Goal: Information Seeking & Learning: Learn about a topic

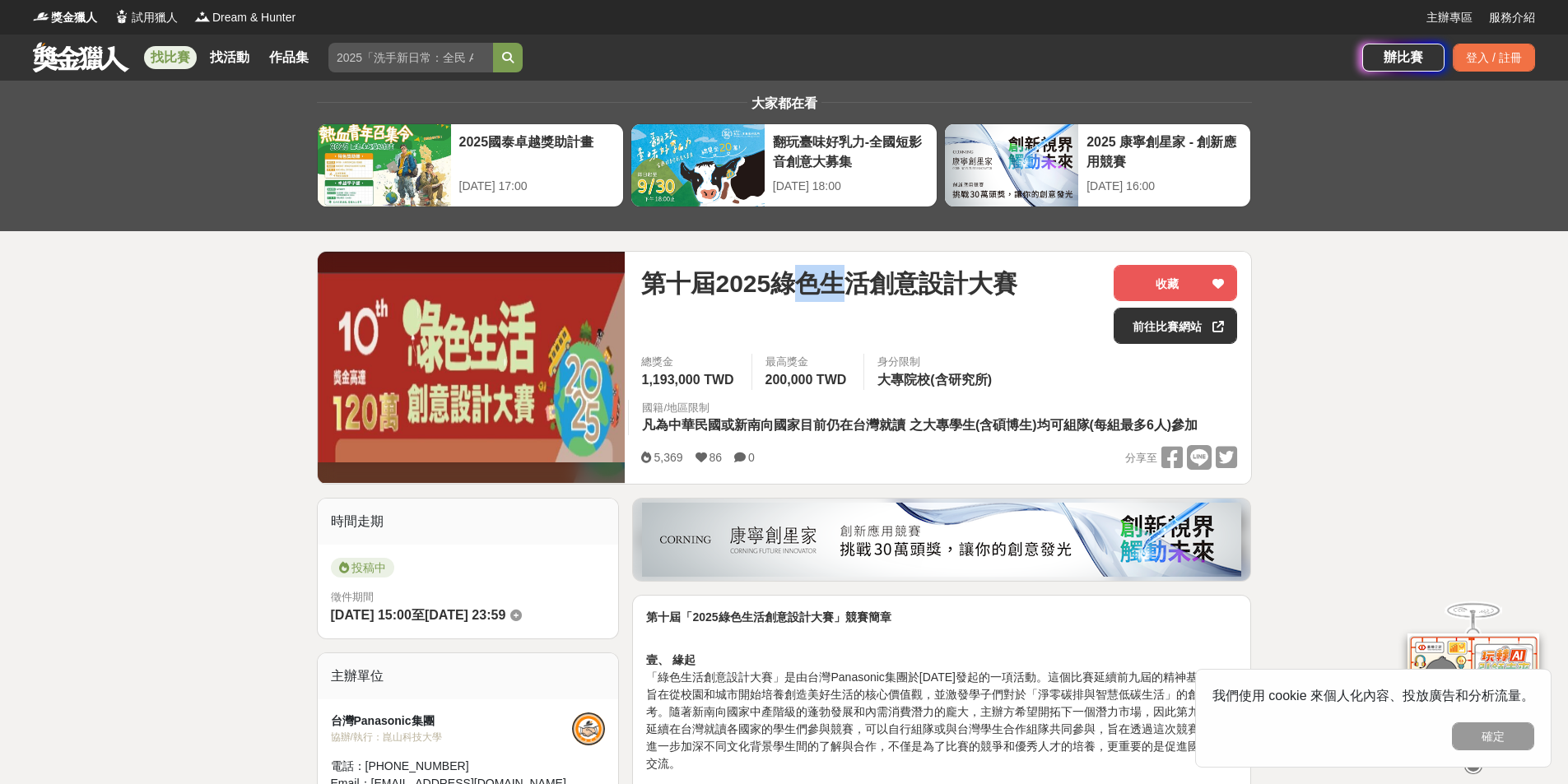
drag, startPoint x: 797, startPoint y: 299, endPoint x: 886, endPoint y: 291, distance: 89.4
click at [874, 292] on span "第十屆2025綠色生活創意設計大賽" at bounding box center [829, 283] width 376 height 37
drag, startPoint x: 902, startPoint y: 288, endPoint x: 944, endPoint y: 285, distance: 42.1
click at [926, 286] on span "第十屆2025綠色生活創意設計大賽" at bounding box center [829, 283] width 376 height 37
drag, startPoint x: 1006, startPoint y: 287, endPoint x: 936, endPoint y: 340, distance: 87.8
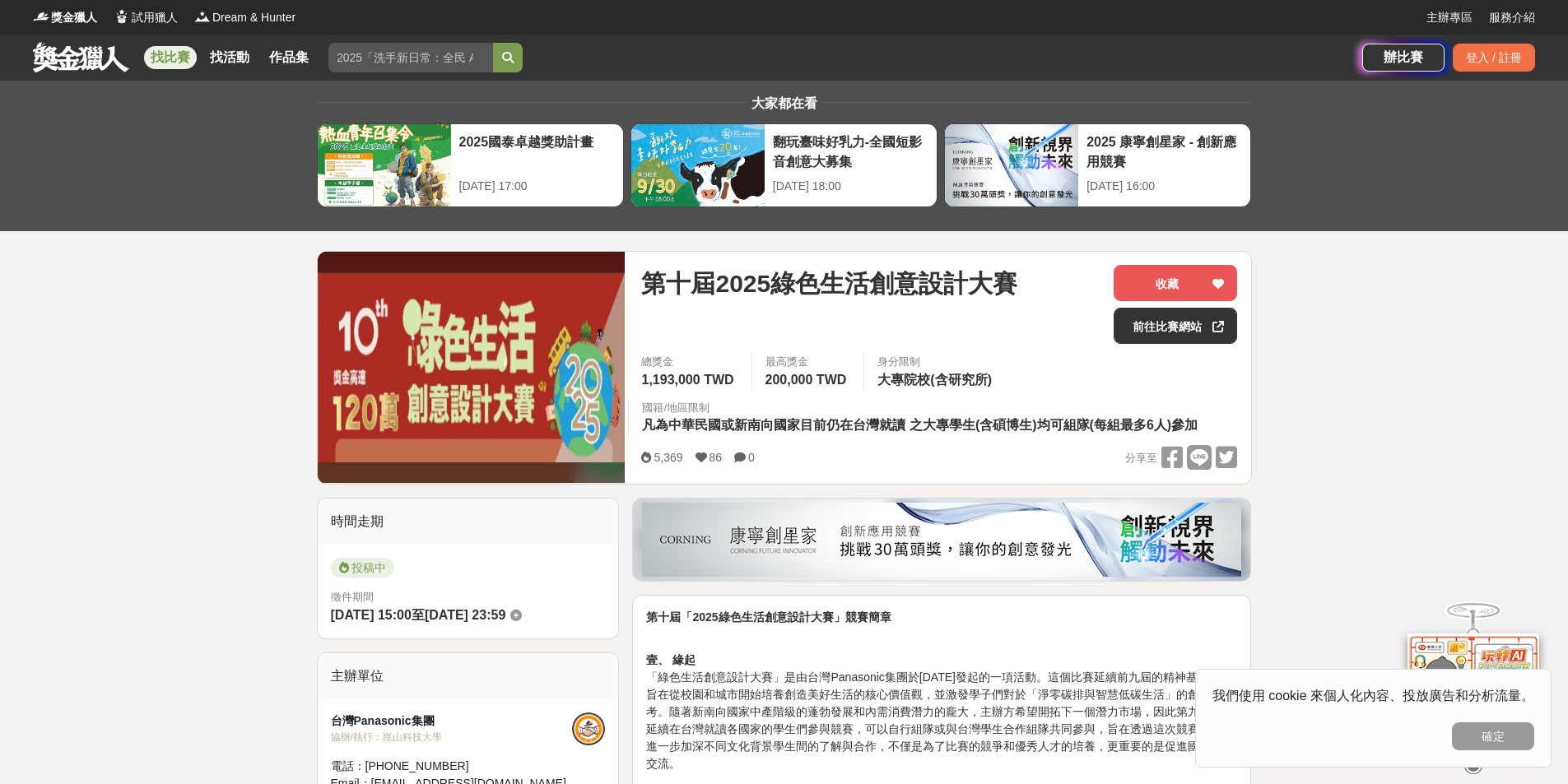
click at [995, 307] on div "第十屆2025綠色生活創意設計大賽" at bounding box center [870, 304] width 459 height 79
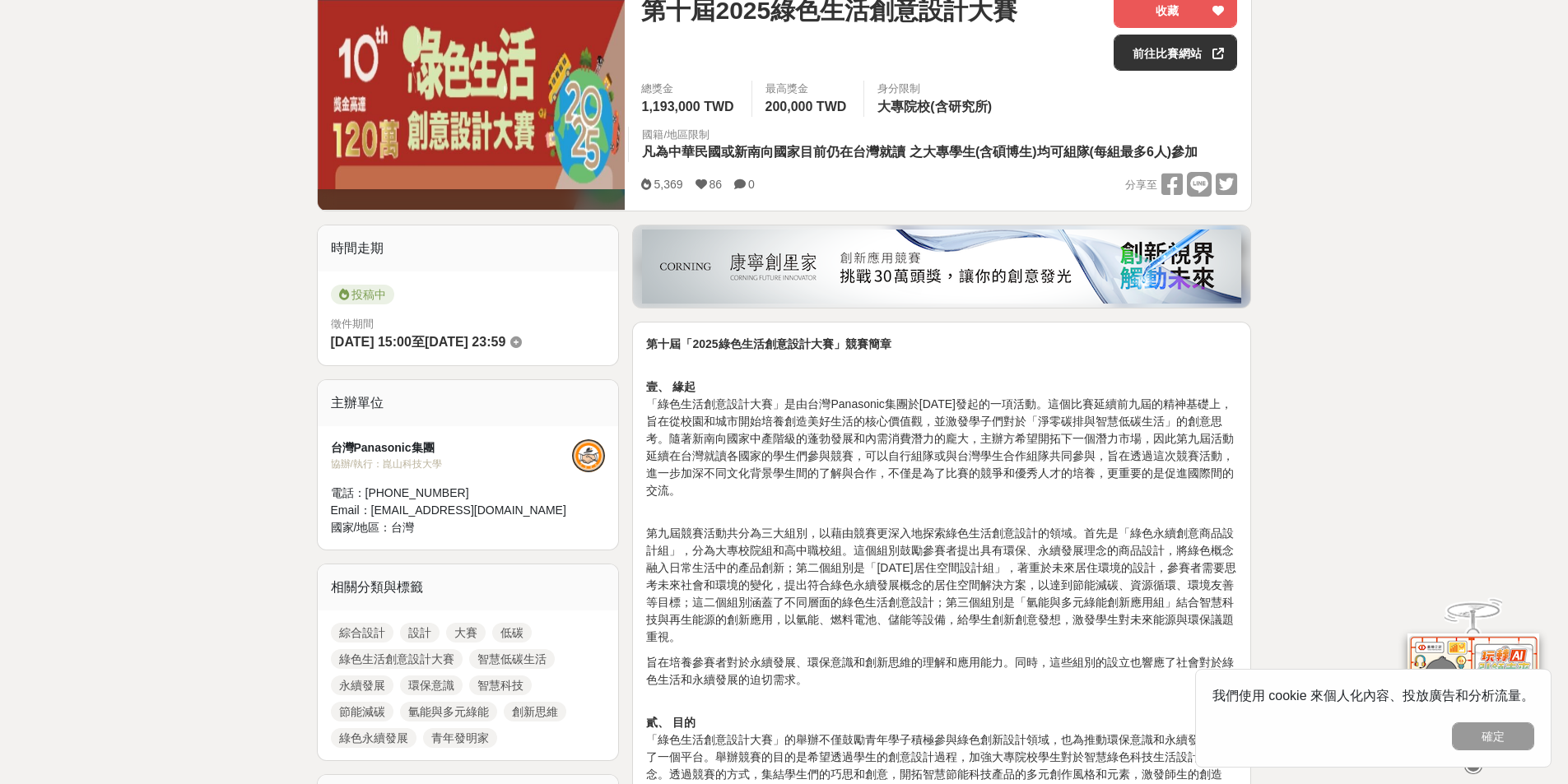
scroll to position [274, 0]
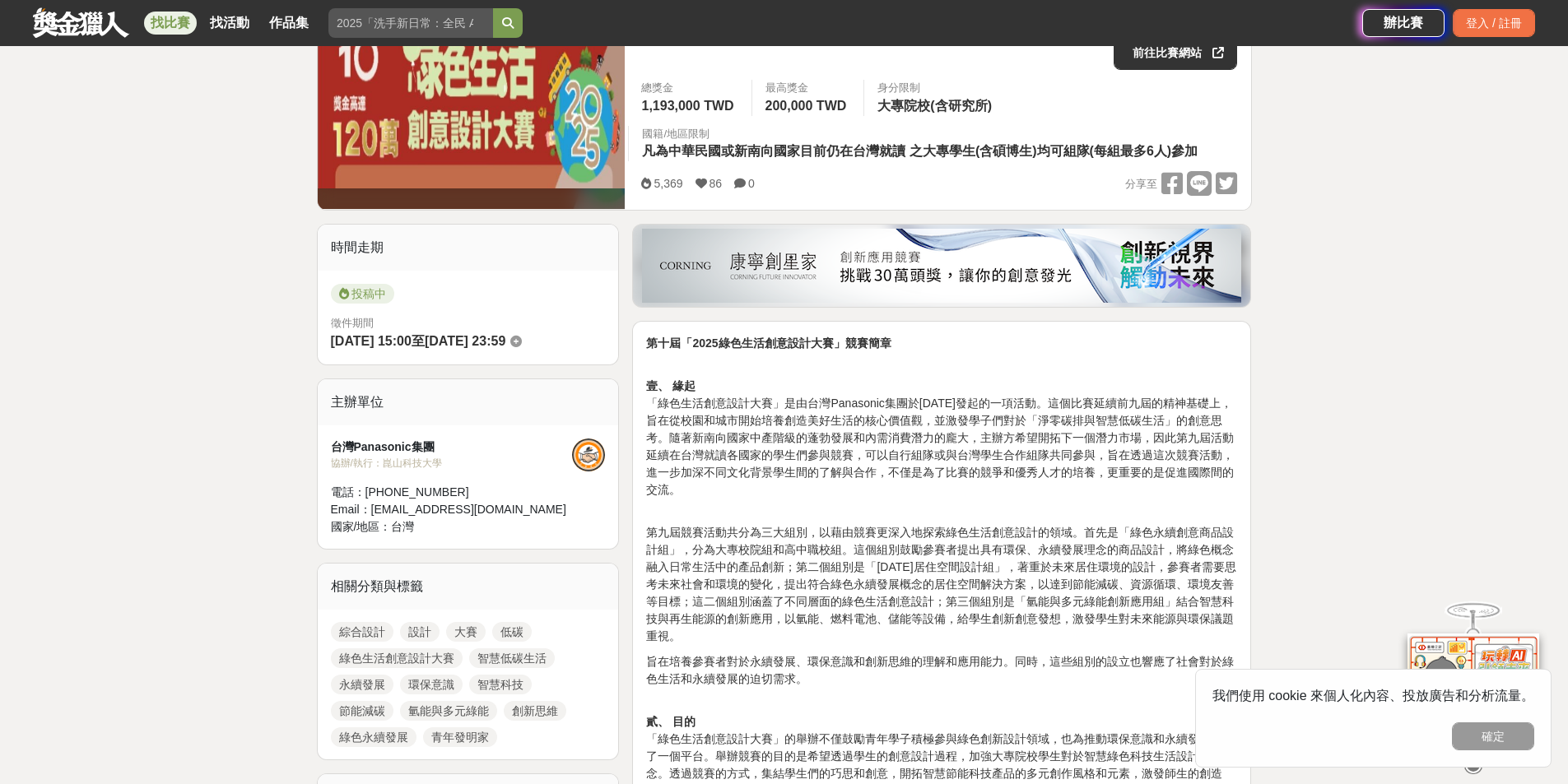
click at [692, 368] on p "壹、 緣起 「綠色生活創意設計大賽」是由台灣Panasonic集團於[DATE]發起的一項活動。這個比賽延續前九屆的精神基礎上，旨在從校園和城市開始培養創造美…" at bounding box center [941, 429] width 591 height 138
drag, startPoint x: 672, startPoint y: 401, endPoint x: 1141, endPoint y: 385, distance: 469.3
click at [1141, 385] on p "壹、 緣起 「綠色生活創意設計大賽」是由台灣Panasonic集團於[DATE]發起的一項活動。這個比賽延續前九屆的精神基礎上，旨在從校園和城市開始培養創造美…" at bounding box center [941, 429] width 591 height 138
click at [1141, 385] on p "壹、 緣起 「綠色生活創意設計大賽」是由台灣Panasonic集團於[DATE]發起的一項活動。這個比賽延續前九屆的精神基礎上，旨在從校園和城市開始培養創造美…" at bounding box center [941, 429] width 591 height 138
drag, startPoint x: 1042, startPoint y: 417, endPoint x: 1201, endPoint y: 417, distance: 159.0
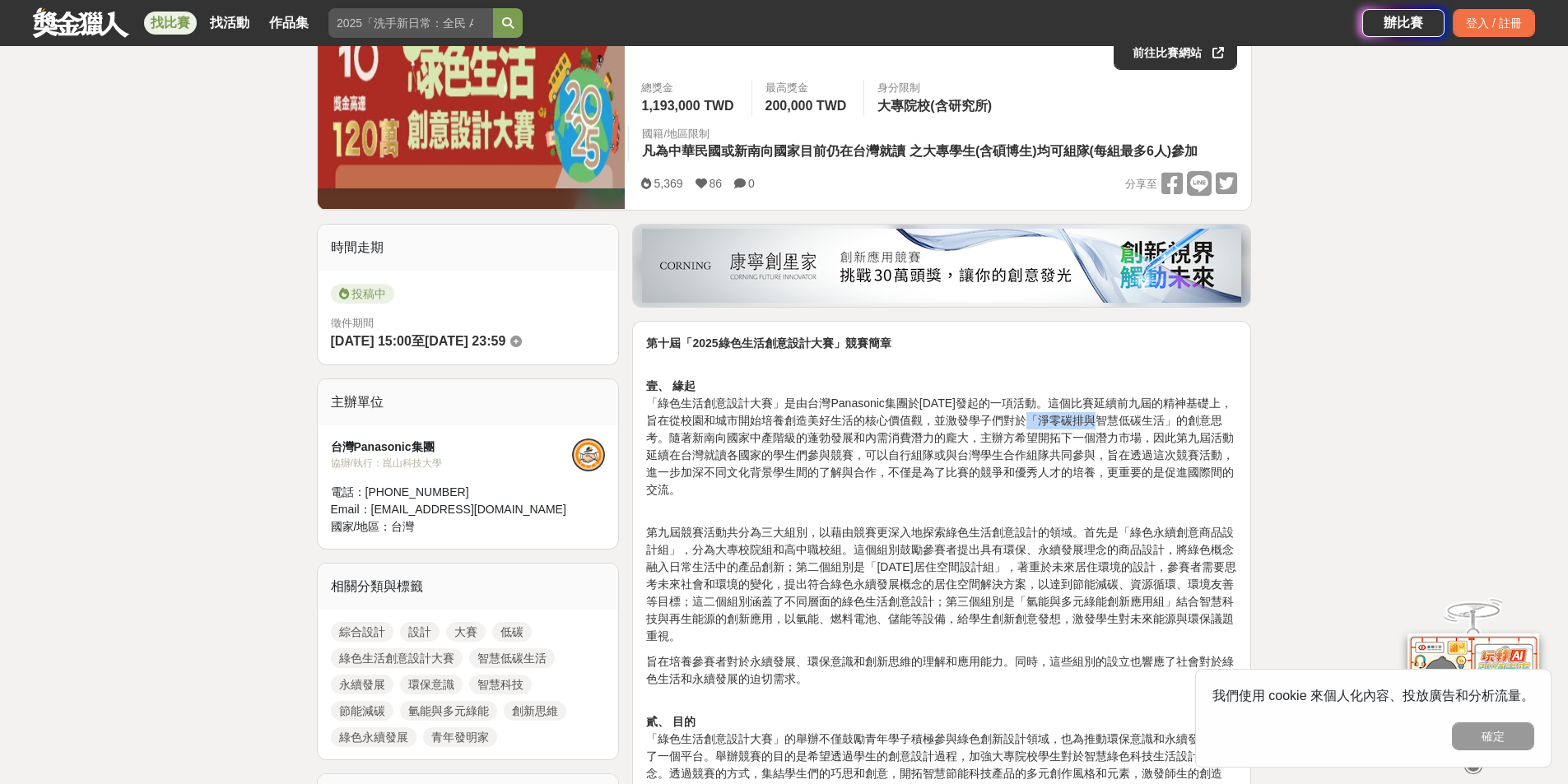
click at [1141, 417] on p "壹、 緣起 「綠色生活創意設計大賽」是由台灣Panasonic集團於[DATE]發起的一項活動。這個比賽延續前九屆的精神基礎上，旨在從校園和城市開始培養創造美…" at bounding box center [941, 429] width 591 height 138
drag, startPoint x: 1300, startPoint y: 413, endPoint x: 1328, endPoint y: 413, distance: 28.0
drag, startPoint x: 820, startPoint y: 453, endPoint x: 966, endPoint y: 453, distance: 146.0
click at [953, 453] on p "壹、 緣起 「綠色生活創意設計大賽」是由台灣Panasonic集團於[DATE]發起的一項活動。這個比賽延續前九屆的精神基礎上，旨在從校園和城市開始培養創造美…" at bounding box center [941, 429] width 591 height 138
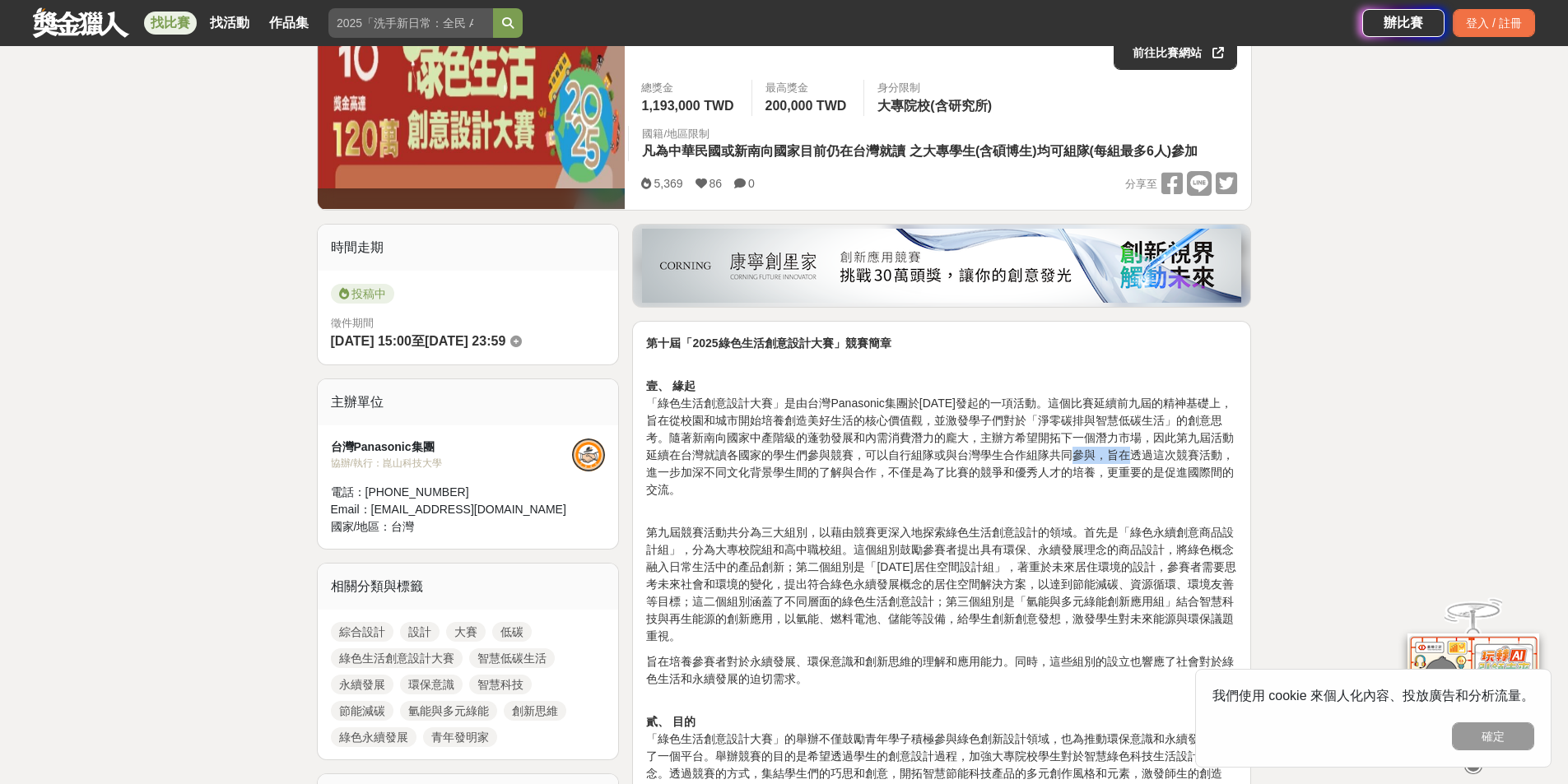
click at [1147, 448] on p "壹、 緣起 「綠色生活創意設計大賽」是由台灣Panasonic集團於[DATE]發起的一項活動。這個比賽延續前九屆的精神基礎上，旨在從校園和城市開始培養創造美…" at bounding box center [941, 429] width 591 height 138
drag, startPoint x: 685, startPoint y: 504, endPoint x: 699, endPoint y: 513, distance: 16.6
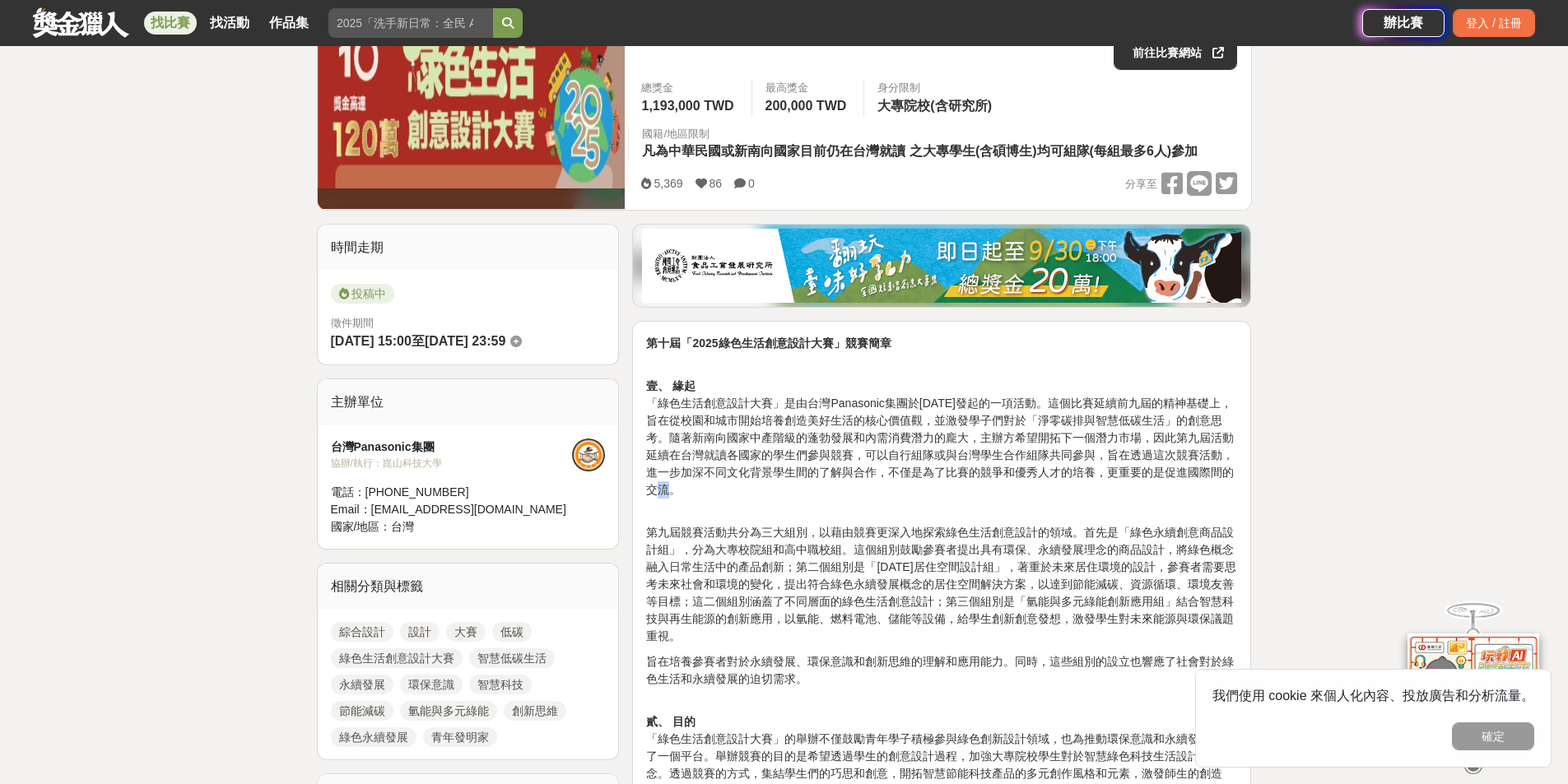
drag, startPoint x: 671, startPoint y: 487, endPoint x: 700, endPoint y: 490, distance: 29.2
click at [696, 489] on p "壹、 緣起 「綠色生活創意設計大賽」是由台灣Panasonic集團於[DATE]發起的一項活動。這個比賽延續前九屆的精神基礎上，旨在從校園和城市開始培養創造美…" at bounding box center [941, 429] width 591 height 138
click at [725, 507] on p "第九屆競賽活動共分為三大組別，以藉由競賽更深入地探索綠色生活創意設計的領域。首先是「綠色永續創意商品設計組」，分為大專校院組和高中職校組。這個組別鼓勵參賽者提…" at bounding box center [941, 575] width 591 height 138
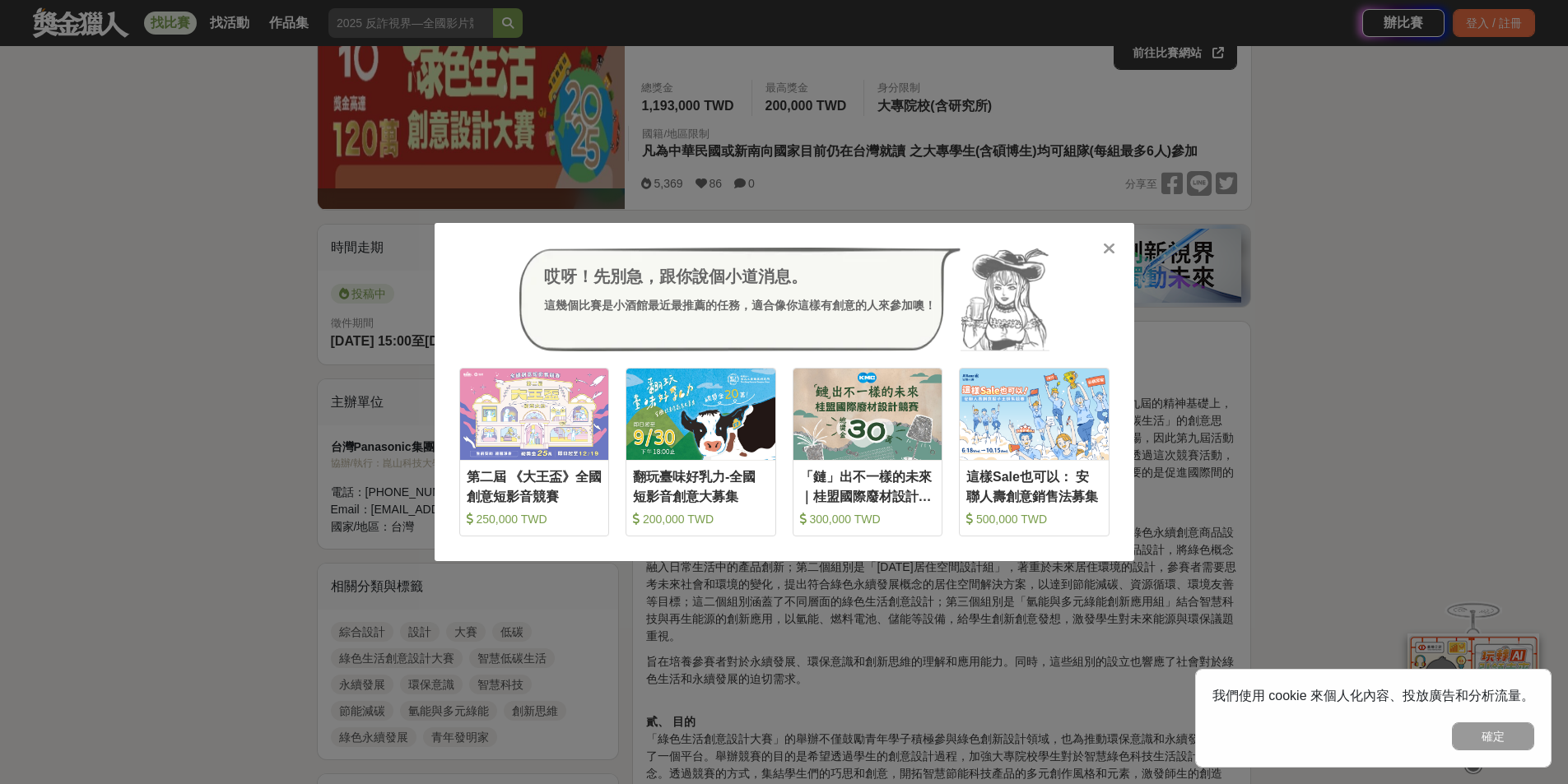
click at [520, 170] on div "哎呀！先別急，跟你說個小道消息。 這幾個比賽是小酒館最近最推薦的任務，適合像你這樣有創意的人來參加噢！ 收藏 第二屆 《大王盃》全國創意短影音競賽 250,0…" at bounding box center [784, 392] width 1568 height 784
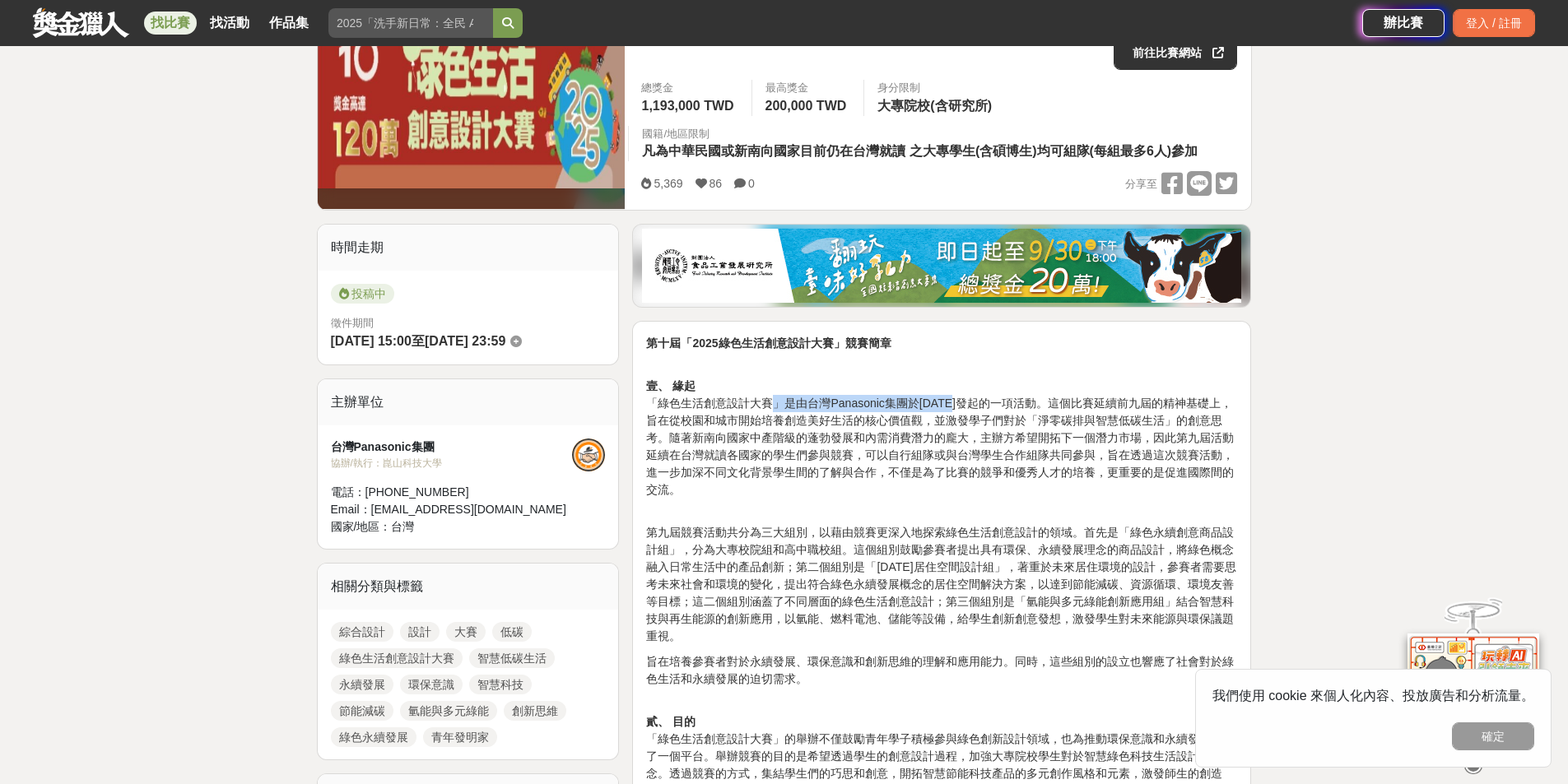
drag, startPoint x: 773, startPoint y: 412, endPoint x: 1144, endPoint y: 412, distance: 371.0
click at [1049, 412] on p "壹、 緣起 「綠色生活創意設計大賽」是由台灣Panasonic集團於[DATE]發起的一項活動。這個比賽延續前九屆的精神基礎上，旨在從校園和城市開始培養創造美…" at bounding box center [941, 429] width 591 height 138
drag, startPoint x: 1012, startPoint y: 443, endPoint x: 1439, endPoint y: 377, distance: 432.1
click at [1105, 434] on p "壹、 緣起 「綠色生活創意設計大賽」是由台灣Panasonic集團於[DATE]發起的一項活動。這個比賽延續前九屆的精神基礎上，旨在從校園和城市開始培養創造美…" at bounding box center [941, 429] width 591 height 138
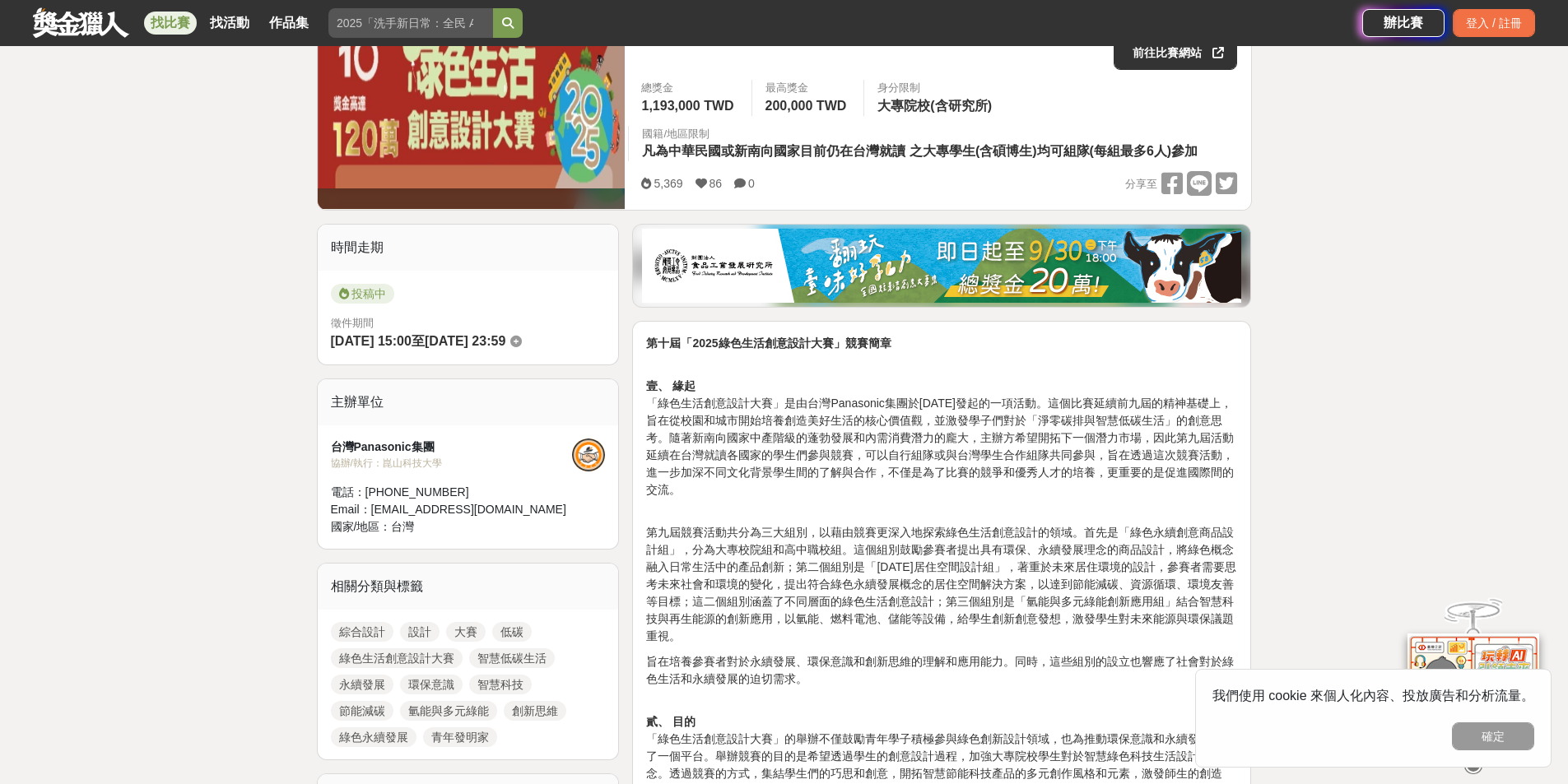
drag, startPoint x: 1444, startPoint y: 358, endPoint x: 1382, endPoint y: 365, distance: 62.4
drag, startPoint x: 857, startPoint y: 428, endPoint x: 1011, endPoint y: 428, distance: 154.0
click at [967, 428] on p "壹、 緣起 「綠色生活創意設計大賽」是由台灣Panasonic集團於[DATE]發起的一項活動。這個比賽延續前九屆的精神基礎上，旨在從校園和城市開始培養創造美…" at bounding box center [941, 429] width 591 height 138
click at [1014, 435] on p "壹、 緣起 「綠色生活創意設計大賽」是由台灣Panasonic集團於[DATE]發起的一項活動。這個比賽延續前九屆的精神基礎上，旨在從校園和城市開始培養創造美…" at bounding box center [941, 429] width 591 height 138
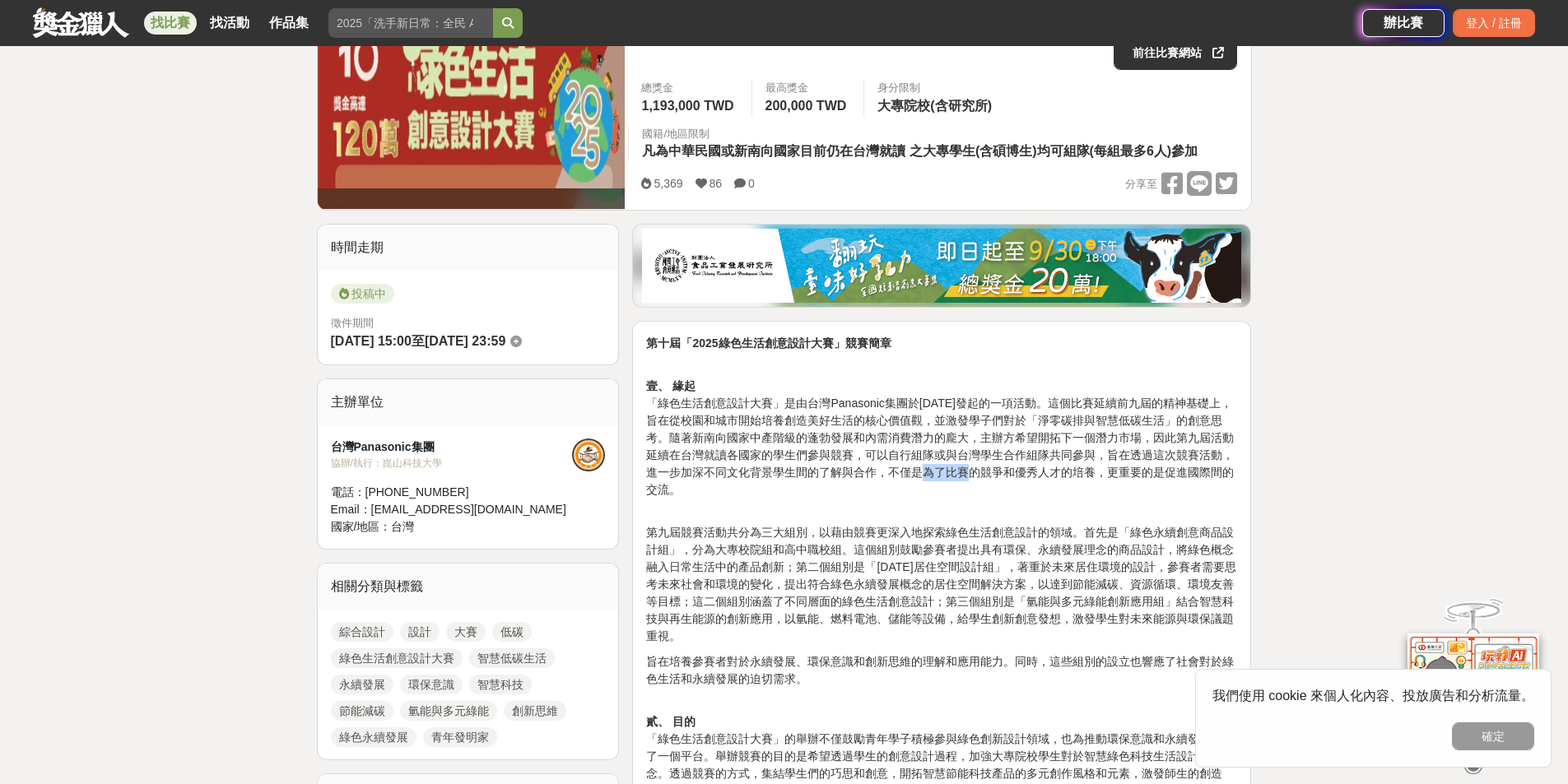
drag, startPoint x: 955, startPoint y: 471, endPoint x: 1259, endPoint y: 446, distance: 305.0
click at [1120, 471] on p "壹、 緣起 「綠色生活創意設計大賽」是由台灣Panasonic集團於[DATE]發起的一項活動。這個比賽延續前九屆的精神基礎上，旨在從校園和城市開始培養創造美…" at bounding box center [941, 429] width 591 height 138
click at [1140, 395] on p "壹、 緣起 「綠色生活創意設計大賽」是由台灣Panasonic集團於[DATE]發起的一項活動。這個比賽延續前九屆的精神基礎上，旨在從校園和城市開始培養創造美…" at bounding box center [941, 429] width 591 height 138
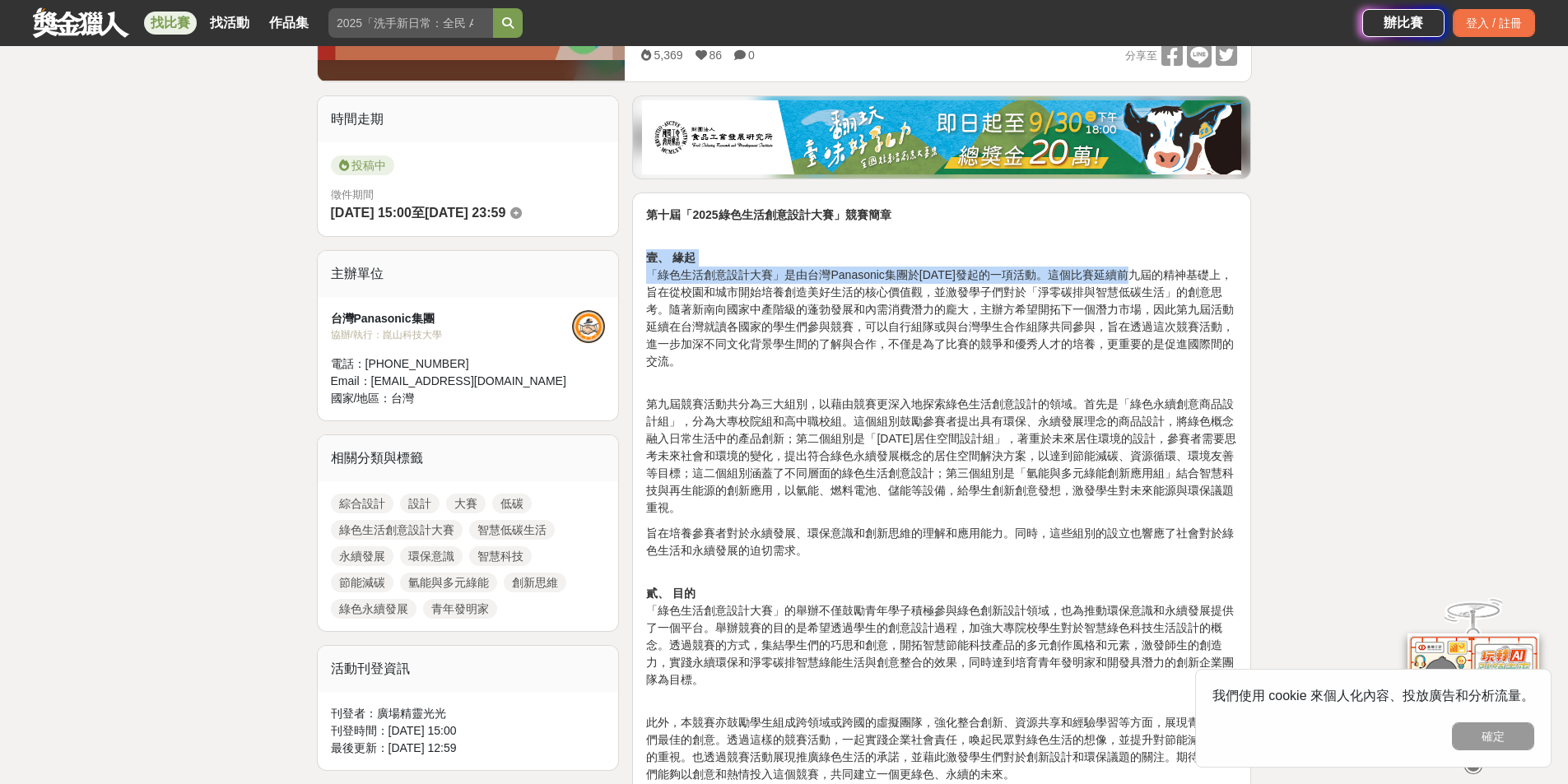
scroll to position [548, 0]
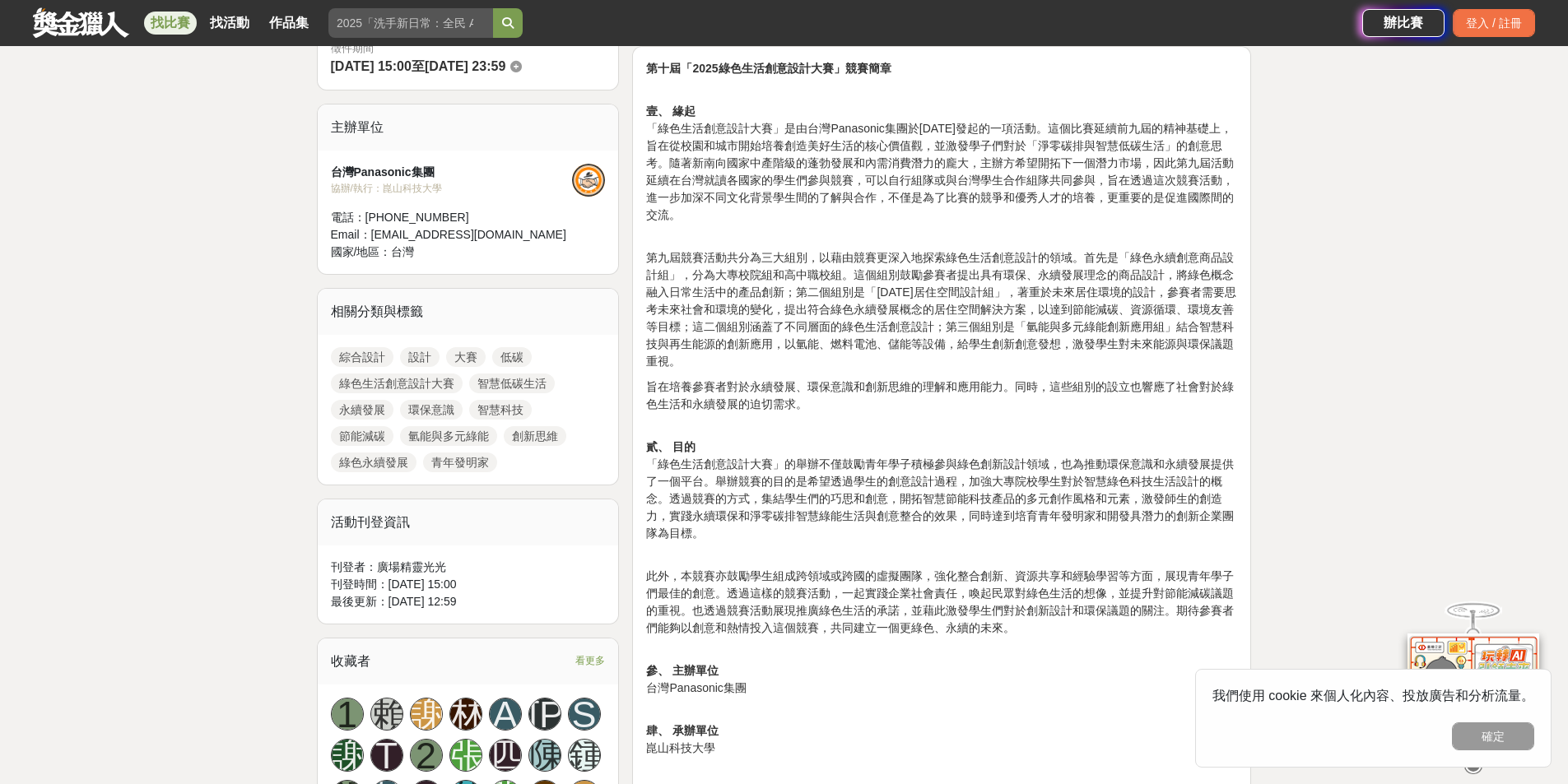
click at [842, 305] on p "第九屆競賽活動共分為三大組別，以藉由競賽更深入地探索綠色生活創意設計的領域。首先是「綠色永續創意商品設計組」，分為大專校院組和高中職校組。這個組別鼓勵參賽者提…" at bounding box center [941, 301] width 591 height 138
click at [838, 411] on p "旨在培養參賽者對於永續發展、環保意識和創新思維的理解和應用能力。同時，這些組別的設立也響應了社會對於綠色生活和永續發展的迫切需求。" at bounding box center [941, 396] width 591 height 35
drag, startPoint x: 703, startPoint y: 455, endPoint x: 856, endPoint y: 453, distance: 153.0
click at [793, 454] on p "貳、 目的 「綠色生活創意設計大賽」的舉辦不僅鼓勵青年學子積極參與綠色創新設計領域，也為推動環保意識和永續發展提供了一個平台。舉辦競賽的目的是希望透過學生的創…" at bounding box center [941, 490] width 591 height 138
drag, startPoint x: 664, startPoint y: 463, endPoint x: 781, endPoint y: 452, distance: 117.5
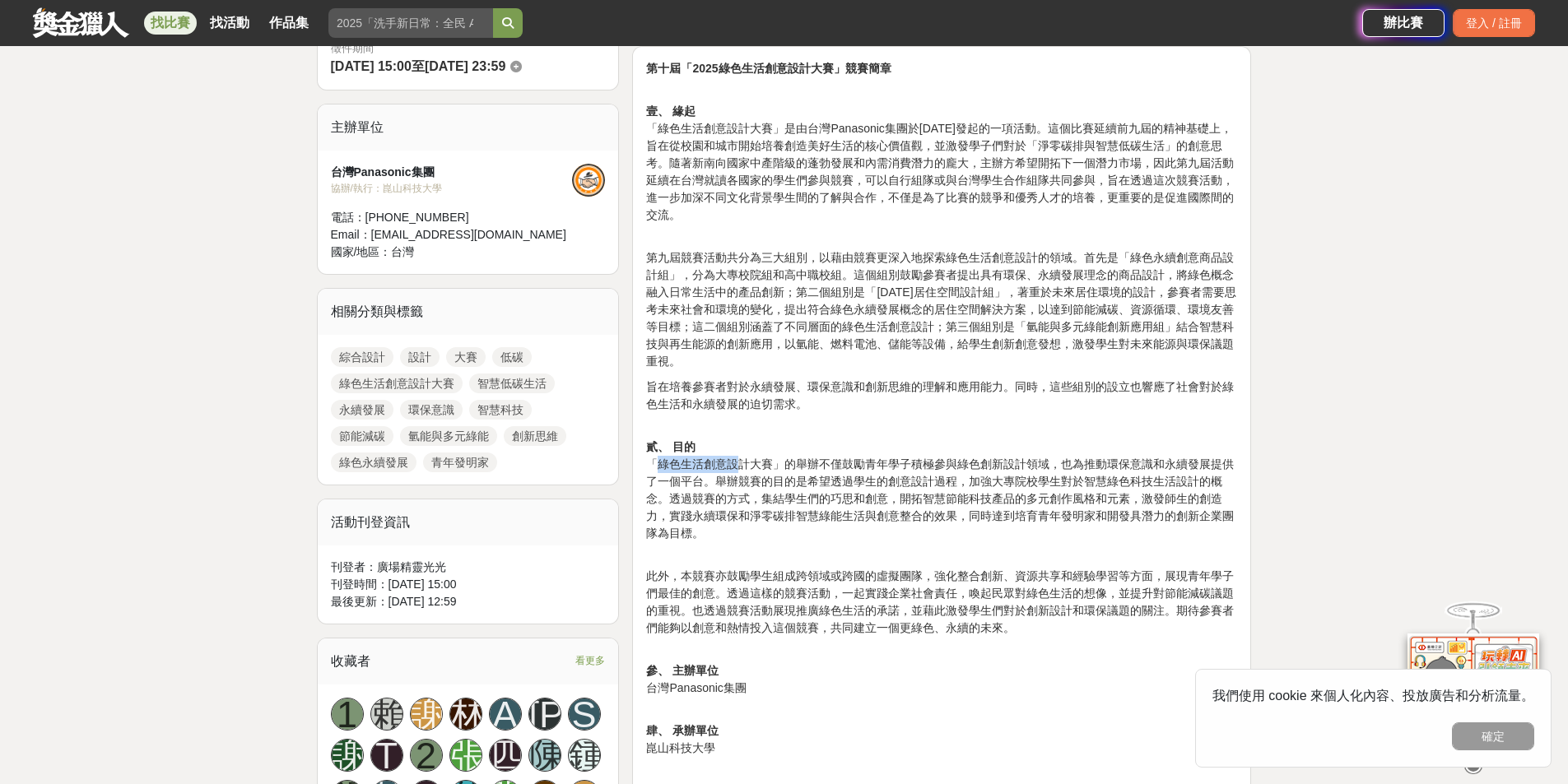
click at [741, 460] on p "貳、 目的 「綠色生活創意設計大賽」的舉辦不僅鼓勵青年學子積極參與綠色創新設計領域，也為推動環保意識和永續發展提供了一個平台。舉辦競賽的目的是希望透過學生的創…" at bounding box center [941, 490] width 591 height 138
drag, startPoint x: 834, startPoint y: 419, endPoint x: 843, endPoint y: 432, distance: 15.8
drag, startPoint x: 905, startPoint y: 458, endPoint x: 1076, endPoint y: 434, distance: 172.7
click at [1060, 435] on p "貳、 目的 「綠色生活創意設計大賽」的舉辦不僅鼓勵青年學子積極參與綠色創新設計領域，也為推動環保意識和永續發展提供了一個平台。舉辦競賽的目的是希望透過學生的創…" at bounding box center [941, 490] width 591 height 138
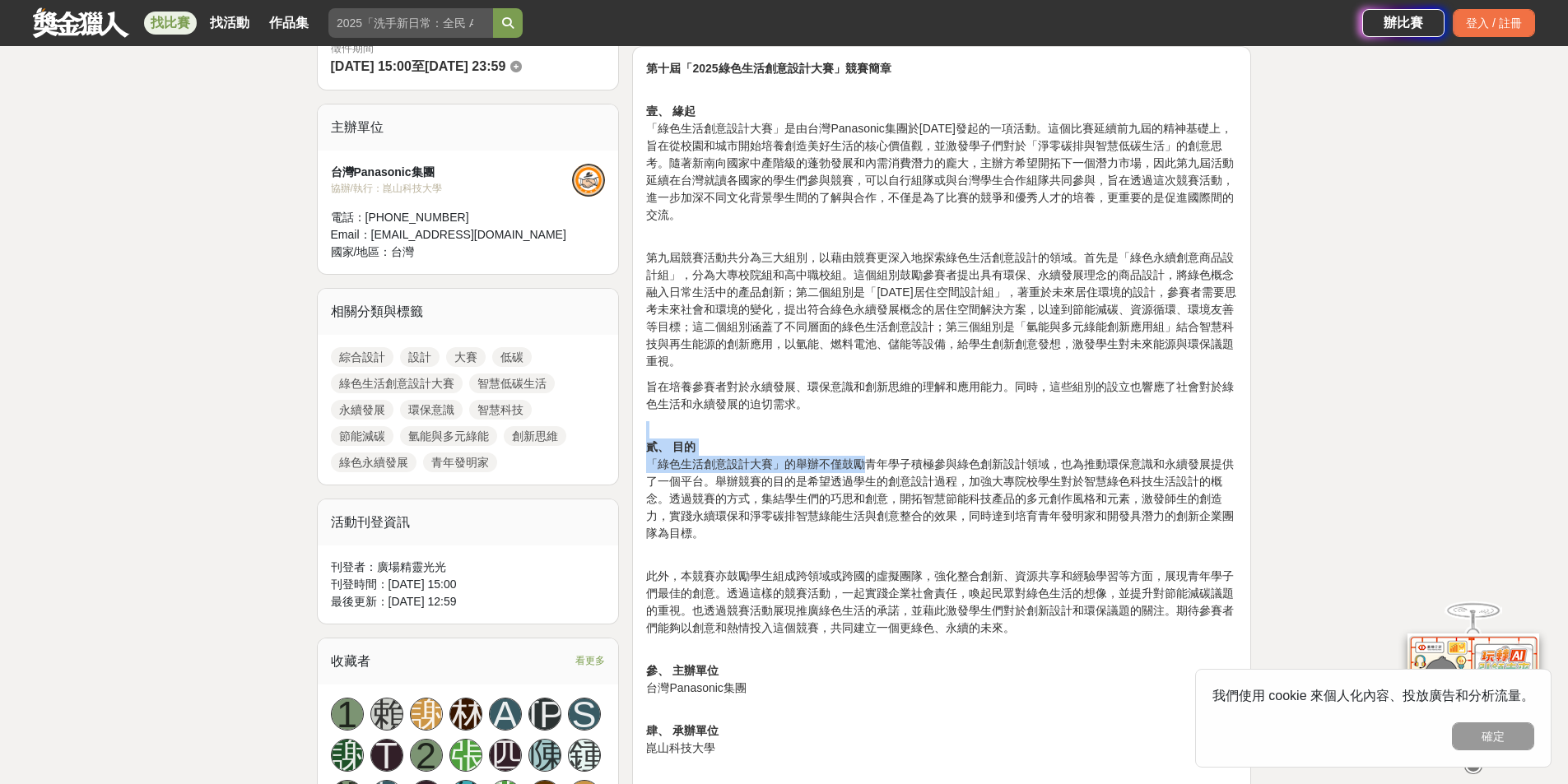
click at [1082, 433] on p "貳、 目的 「綠色生活創意設計大賽」的舉辦不僅鼓勵青年學子積極參與綠色創新設計領域，也為推動環保意識和永續發展提供了一個平台。舉辦競賽的目的是希望透過學生的創…" at bounding box center [941, 490] width 591 height 138
drag, startPoint x: 1078, startPoint y: 460, endPoint x: 1164, endPoint y: 445, distance: 87.3
click at [1144, 447] on p "貳、 目的 「綠色生活創意設計大賽」的舉辦不僅鼓勵青年學子積極參與綠色創新設計領域，也為推動環保意識和永續發展提供了一個平台。舉辦競賽的目的是希望透過學生的創…" at bounding box center [941, 490] width 591 height 138
drag, startPoint x: 1180, startPoint y: 458, endPoint x: 1188, endPoint y: 459, distance: 8.1
click at [1180, 458] on p "貳、 目的 「綠色生活創意設計大賽」的舉辦不僅鼓勵青年學子積極參與綠色創新設計領域，也為推動環保意識和永續發展提供了一個平台。舉辦競賽的目的是希望透過學生的創…" at bounding box center [941, 490] width 591 height 138
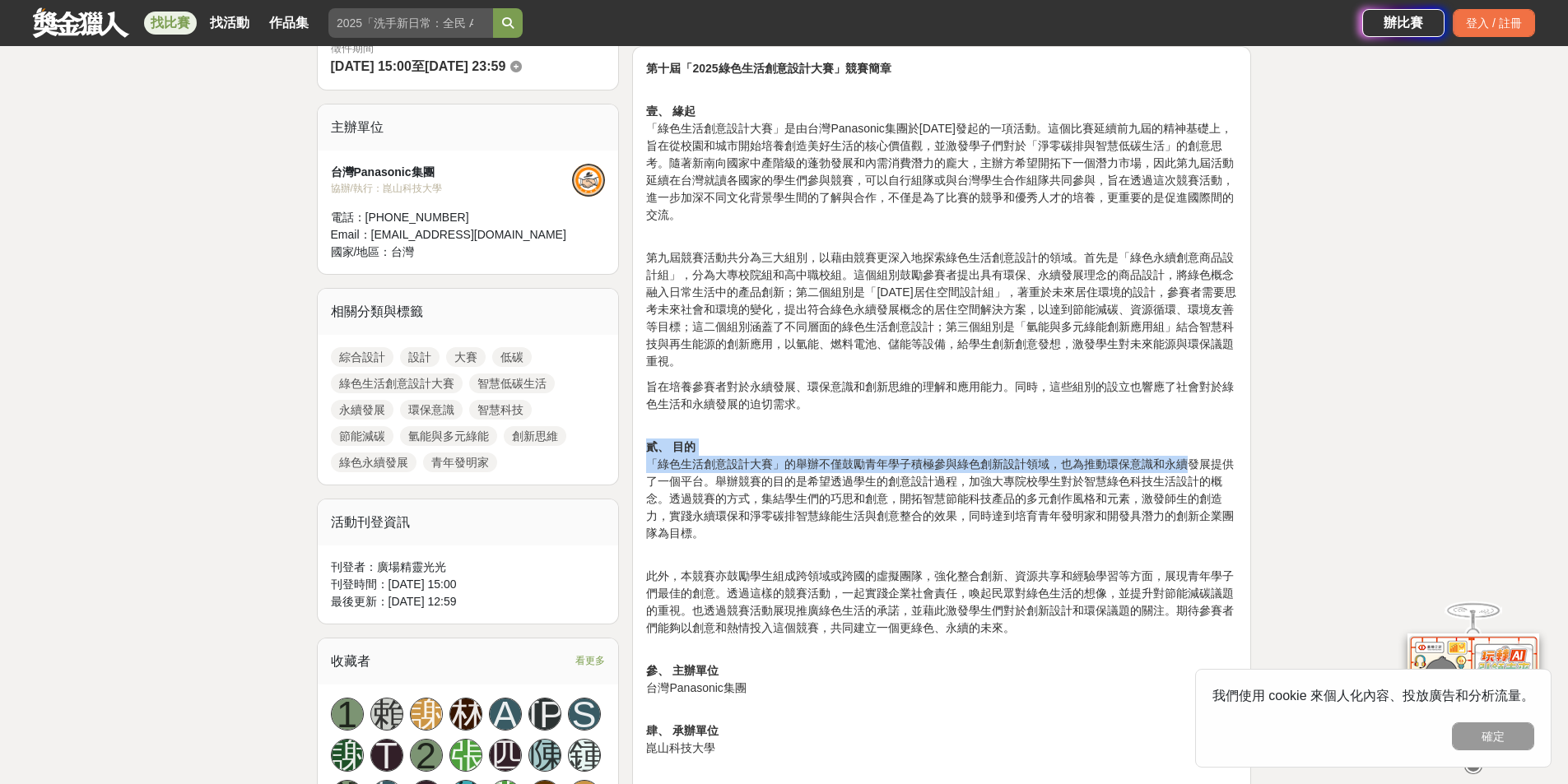
drag, startPoint x: 1188, startPoint y: 459, endPoint x: 1232, endPoint y: 449, distance: 45.1
click at [1232, 449] on p "貳、 目的 「綠色生活創意設計大賽」的舉辦不僅鼓勵青年學子積極參與綠色創新設計領域，也為推動環保意識和永續發展提供了一個平台。舉辦競賽的目的是希望透過學生的創…" at bounding box center [941, 490] width 591 height 138
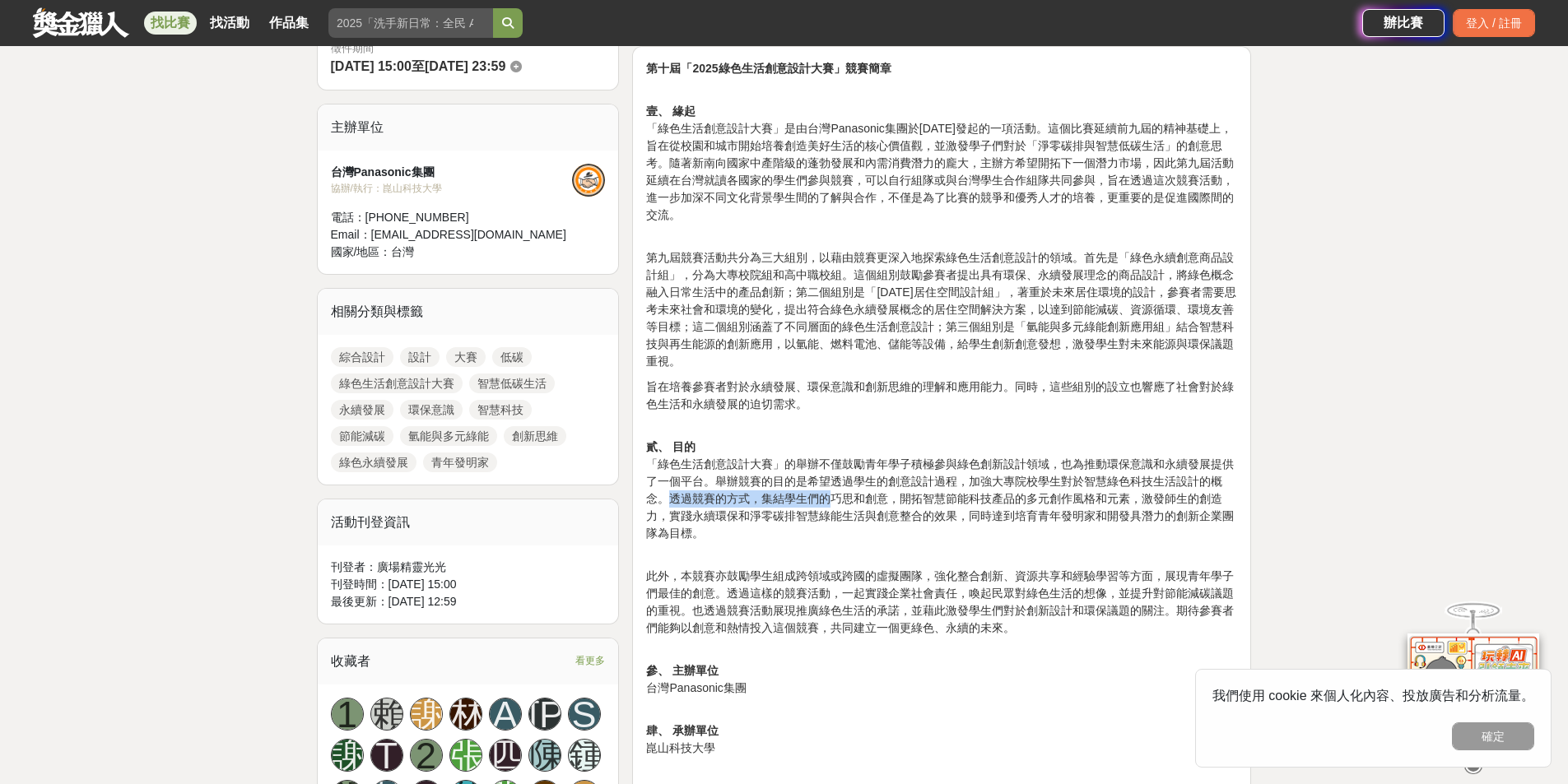
drag, startPoint x: 669, startPoint y: 502, endPoint x: 874, endPoint y: 491, distance: 205.3
click at [850, 499] on p "貳、 目的 「綠色生活創意設計大賽」的舉辦不僅鼓勵青年學子積極參與綠色創新設計領域，也為推動環保意識和永續發展提供了一個平台。舉辦競賽的目的是希望透過學生的創…" at bounding box center [941, 490] width 591 height 138
drag, startPoint x: 928, startPoint y: 426, endPoint x: 933, endPoint y: 452, distance: 26.5
click at [929, 428] on p "貳、 目的 「綠色生活創意設計大賽」的舉辦不僅鼓勵青年學子積極參與綠色創新設計領域，也為推動環保意識和永續發展提供了一個平台。舉辦競賽的目的是希望透過學生的創…" at bounding box center [941, 490] width 591 height 138
drag, startPoint x: 950, startPoint y: 517, endPoint x: 1080, endPoint y: 515, distance: 130.0
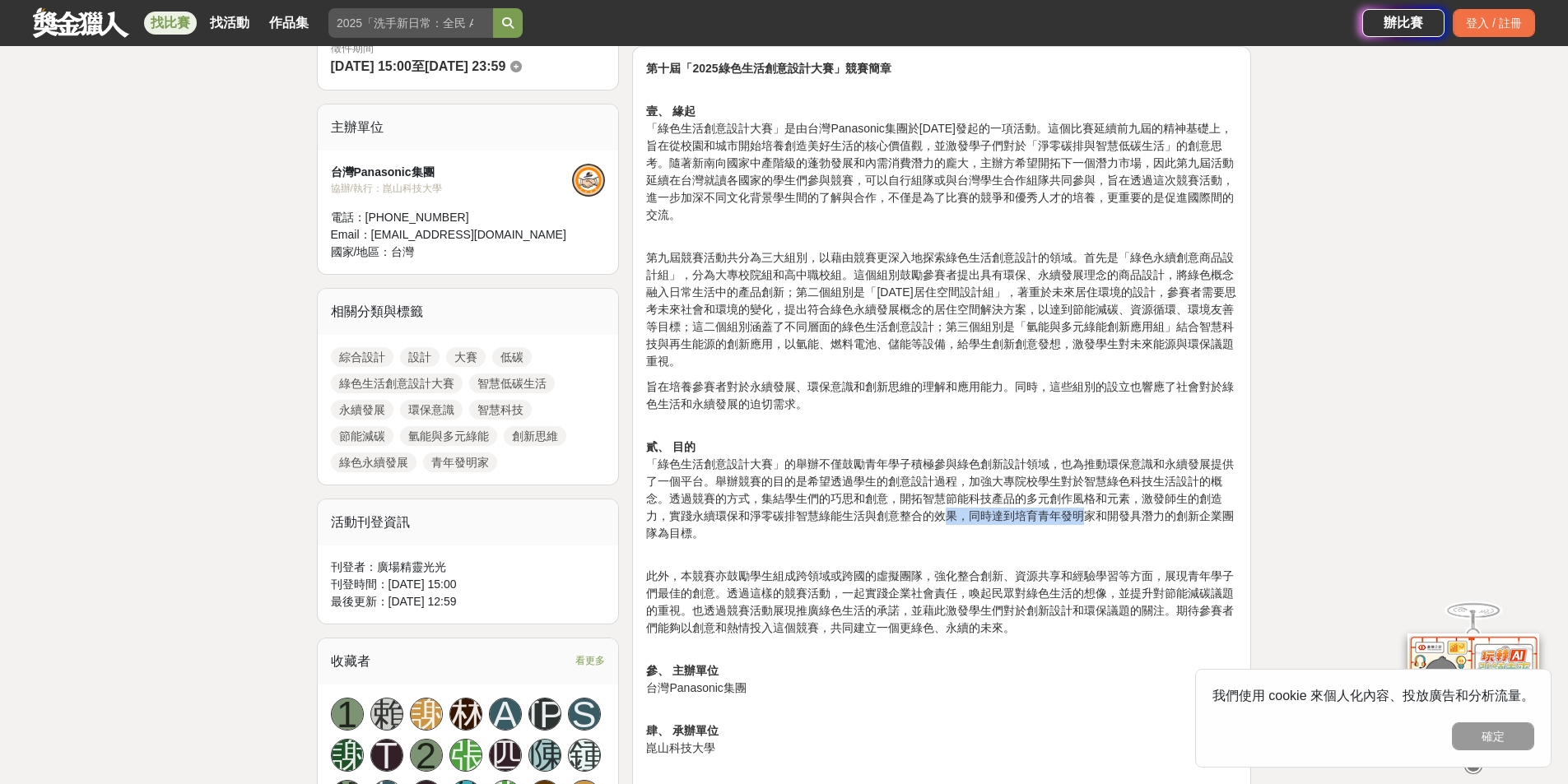
click at [1080, 515] on p "貳、 目的 「綠色生活創意設計大賽」的舉辦不僅鼓勵青年學子積極參與綠色創新設計領域，也為推動環保意識和永續發展提供了一個平台。舉辦競賽的目的是希望透過學生的創…" at bounding box center [941, 490] width 591 height 138
drag, startPoint x: 1128, startPoint y: 517, endPoint x: 1230, endPoint y: 518, distance: 102.0
click at [1230, 518] on p "貳、 目的 「綠色生活創意設計大賽」的舉辦不僅鼓勵青年學子積極參與綠色創新設計領域，也為推動環保意識和永續發展提供了一個平台。舉辦競賽的目的是希望透過學生的創…" at bounding box center [941, 490] width 591 height 138
click at [849, 545] on p "貳、 目的 「綠色生活創意設計大賽」的舉辦不僅鼓勵青年學子積極參與綠色創新設計領域，也為推動環保意識和永續發展提供了一個平台。舉辦競賽的目的是希望透過學生的創…" at bounding box center [941, 490] width 591 height 138
drag, startPoint x: 657, startPoint y: 515, endPoint x: 786, endPoint y: 520, distance: 129.1
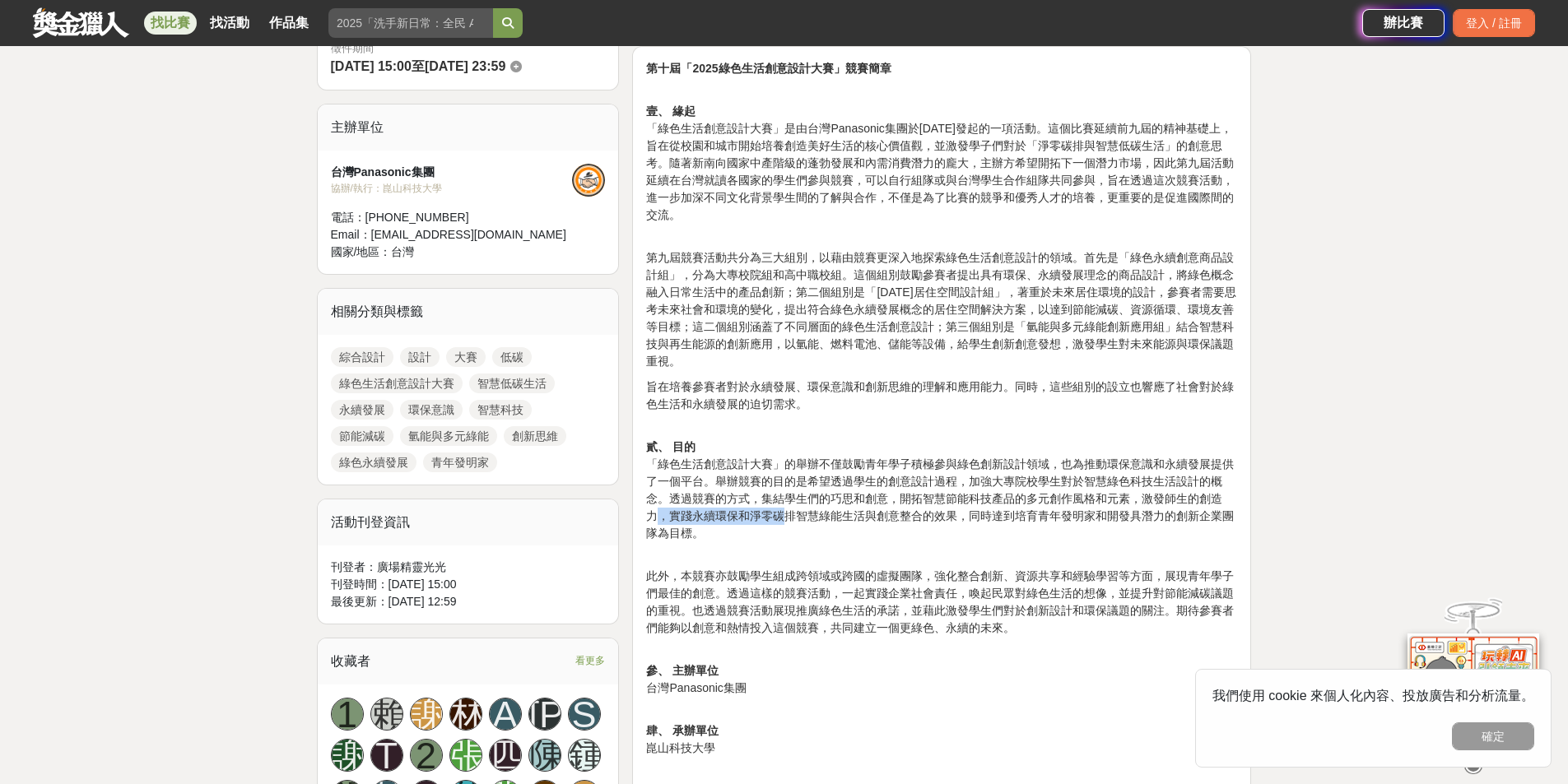
click at [786, 520] on p "貳、 目的 「綠色生活創意設計大賽」的舉辦不僅鼓勵青年學子積極參與綠色創新設計領域，也為推動環保意識和永續發展提供了一個平台。舉辦競賽的目的是希望透過學生的創…" at bounding box center [941, 490] width 591 height 138
drag, startPoint x: 805, startPoint y: 520, endPoint x: 909, endPoint y: 517, distance: 104.0
click at [907, 522] on p "貳、 目的 「綠色生活創意設計大賽」的舉辦不僅鼓勵青年學子積極參與綠色創新設計領域，也為推動環保意識和永續發展提供了一個平台。舉辦競賽的目的是希望透過學生的創…" at bounding box center [941, 490] width 591 height 138
drag, startPoint x: 1003, startPoint y: 499, endPoint x: 1067, endPoint y: 499, distance: 64.0
click at [1064, 499] on p "貳、 目的 「綠色生活創意設計大賽」的舉辦不僅鼓勵青年學子積極參與綠色創新設計領域，也為推動環保意識和永續發展提供了一個平台。舉辦競賽的目的是希望透過學生的創…" at bounding box center [941, 490] width 591 height 138
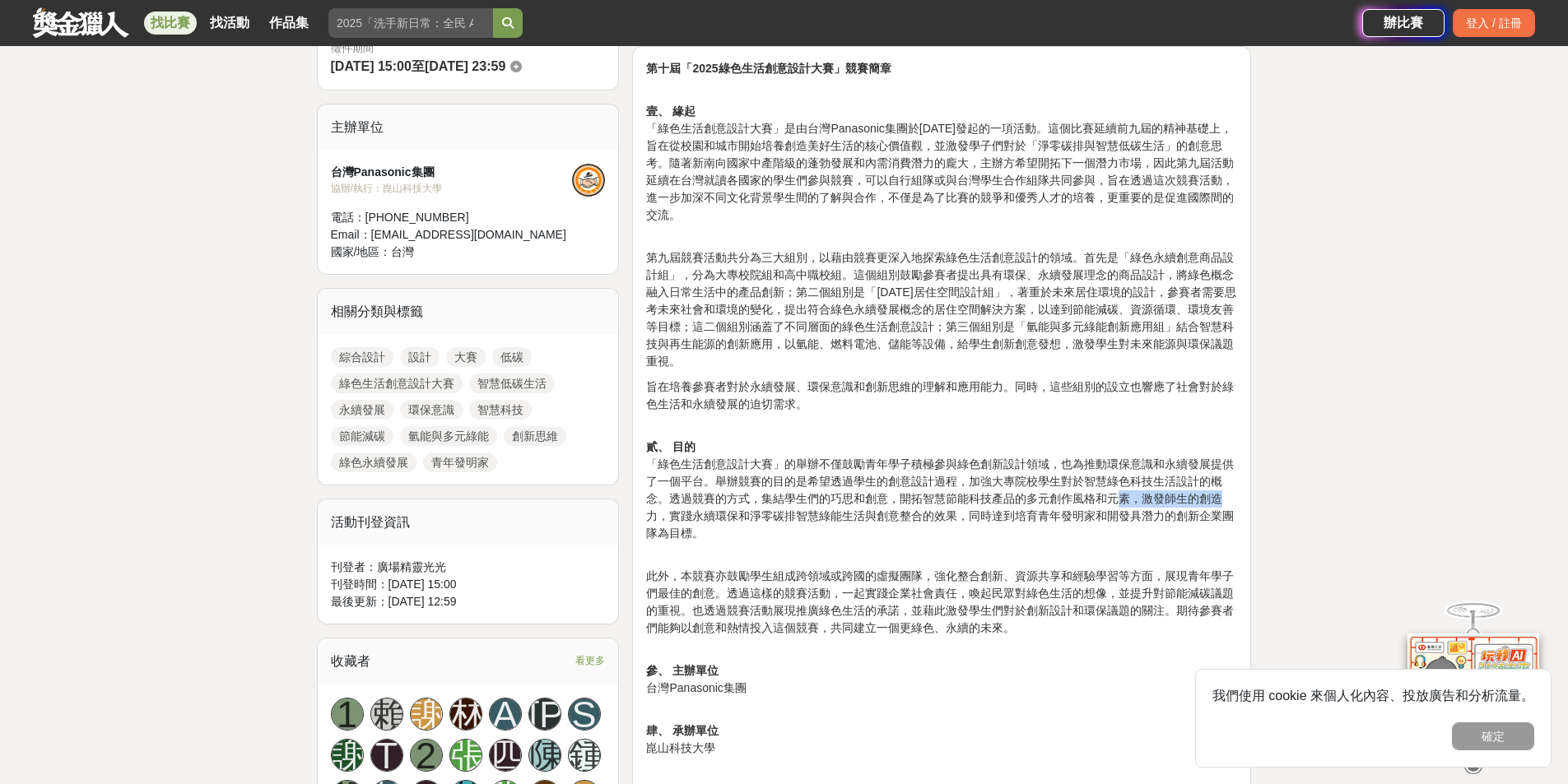
drag, startPoint x: 1150, startPoint y: 499, endPoint x: 1243, endPoint y: 499, distance: 93.0
drag, startPoint x: 1071, startPoint y: 452, endPoint x: 1061, endPoint y: 453, distance: 10.0
click at [1069, 452] on p "貳、 目的 「綠色生活創意設計大賽」的舉辦不僅鼓勵青年學子積極參與綠色創新設計領域，也為推動環保意識和永續發展提供了一個平台。舉辦競賽的目的是希望透過學生的創…" at bounding box center [941, 490] width 591 height 138
drag, startPoint x: 723, startPoint y: 501, endPoint x: 1050, endPoint y: 540, distance: 329.3
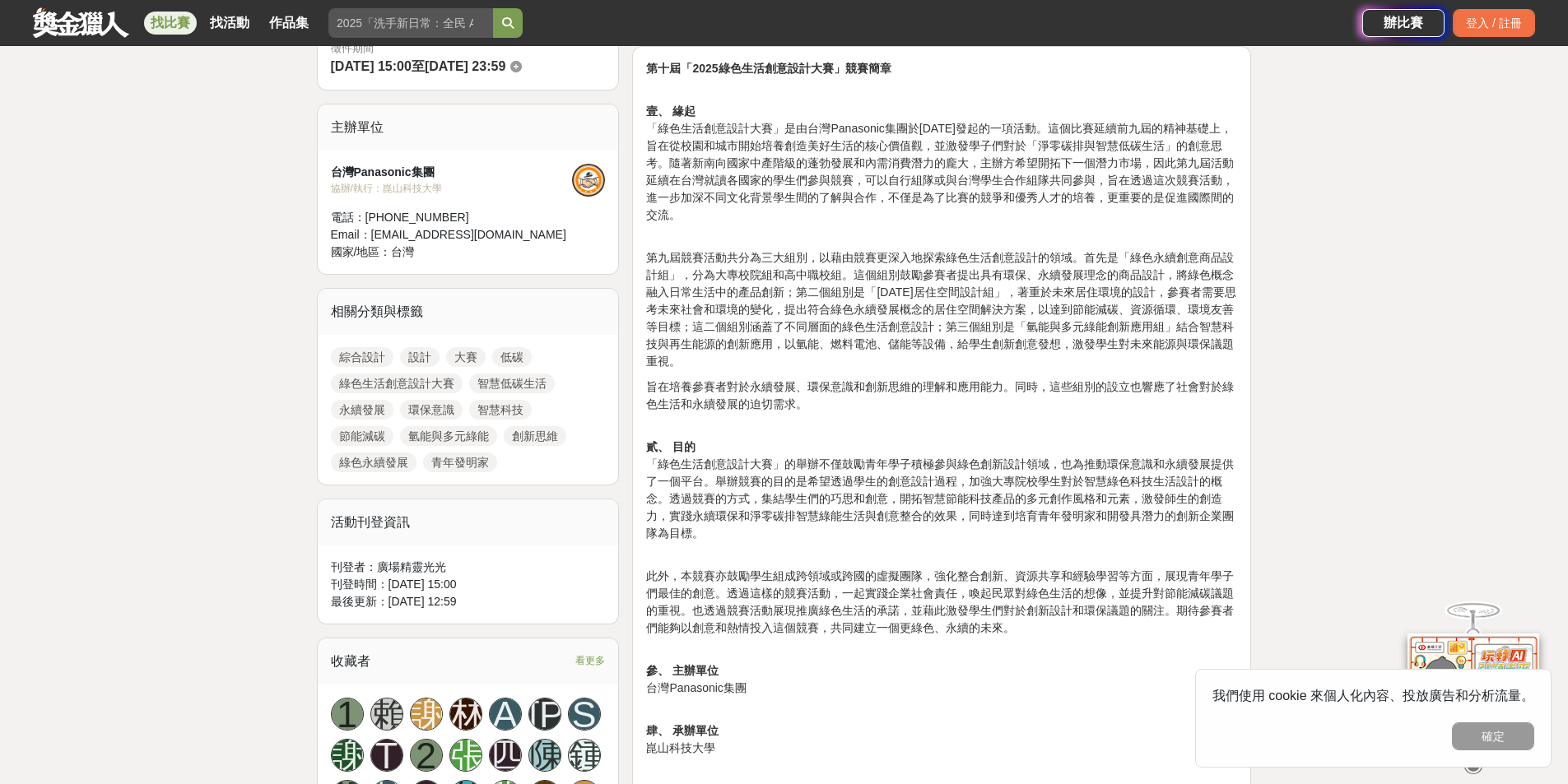
click at [863, 517] on p "貳、 目的 「綠色生活創意設計大賽」的舉辦不僅鼓勵青年學子積極參與綠色創新設計領域，也為推動環保意識和永續發展提供了一個平台。舉辦競賽的目的是希望透過學生的創…" at bounding box center [941, 490] width 591 height 138
drag, startPoint x: 853, startPoint y: 633, endPoint x: 726, endPoint y: 592, distance: 133.5
click at [786, 609] on p "此外，本競賽亦鼓勵學生組成跨領域或跨國的虛擬團隊，強化整合創新、資源共享和經驗學習等方面，展現青年學子們最佳的創意。透過這樣的競賽活動，一起實踐企業社會責任，…" at bounding box center [941, 601] width 591 height 69
drag, startPoint x: 753, startPoint y: 588, endPoint x: 797, endPoint y: 571, distance: 47.2
click at [760, 588] on p "此外，本競賽亦鼓勵學生組成跨領域或跨國的虛擬團隊，強化整合創新、資源共享和經驗學習等方面，展現青年學子們最佳的創意。透過這樣的競賽活動，一起實踐企業社會責任，…" at bounding box center [941, 601] width 591 height 69
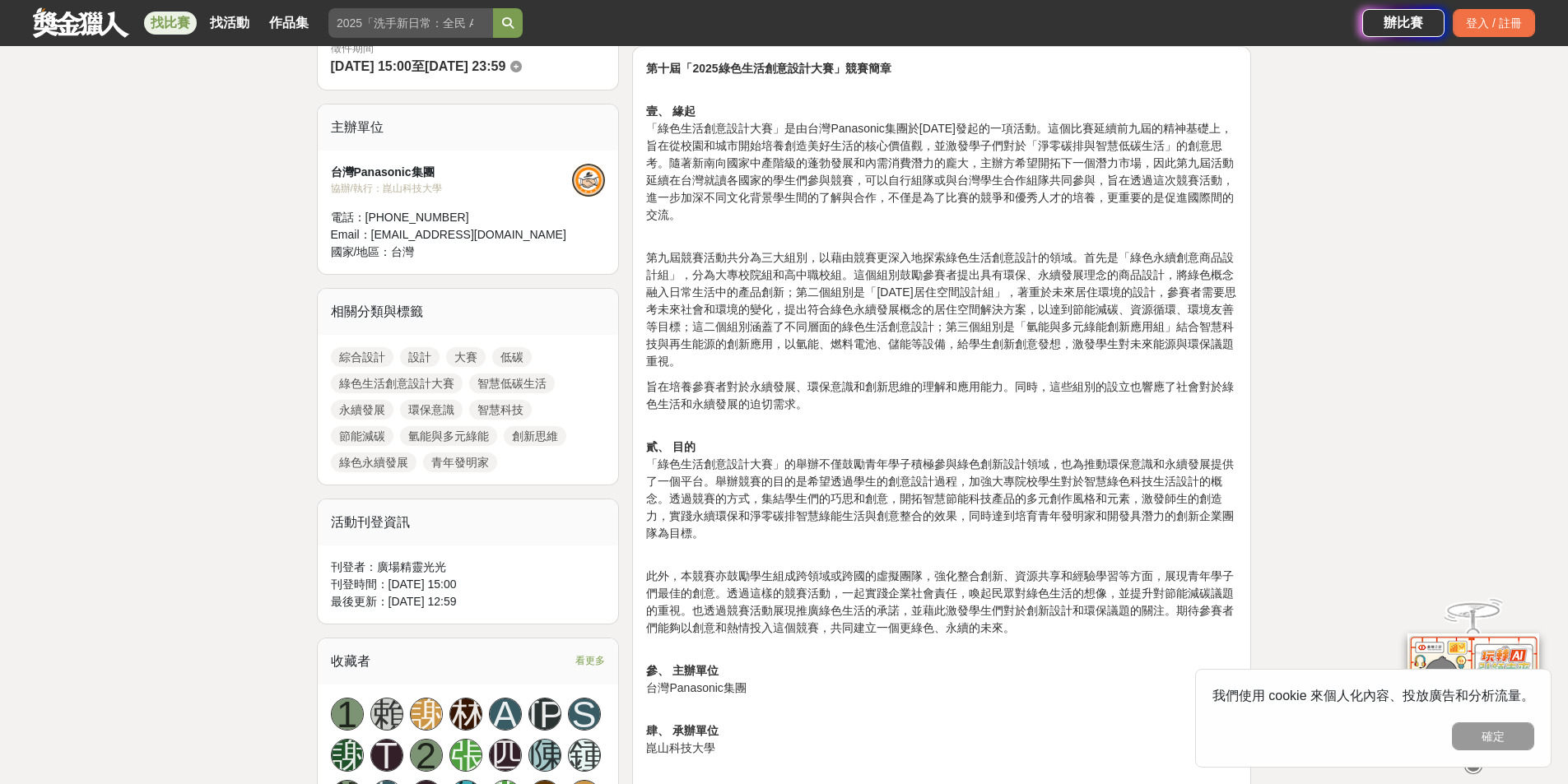
drag, startPoint x: 832, startPoint y: 556, endPoint x: 851, endPoint y: 551, distance: 19.6
click at [846, 551] on p "貳、 目的 「綠色生活創意設計大賽」的舉辦不僅鼓勵青年學子積極參與綠色創新設計領域，也為推動環保意識和永續發展提供了一個平台。舉辦競賽的目的是希望透過學生的創…" at bounding box center [941, 490] width 591 height 138
drag, startPoint x: 636, startPoint y: 579, endPoint x: 737, endPoint y: 579, distance: 101.0
drag, startPoint x: 784, startPoint y: 575, endPoint x: 886, endPoint y: 575, distance: 102.0
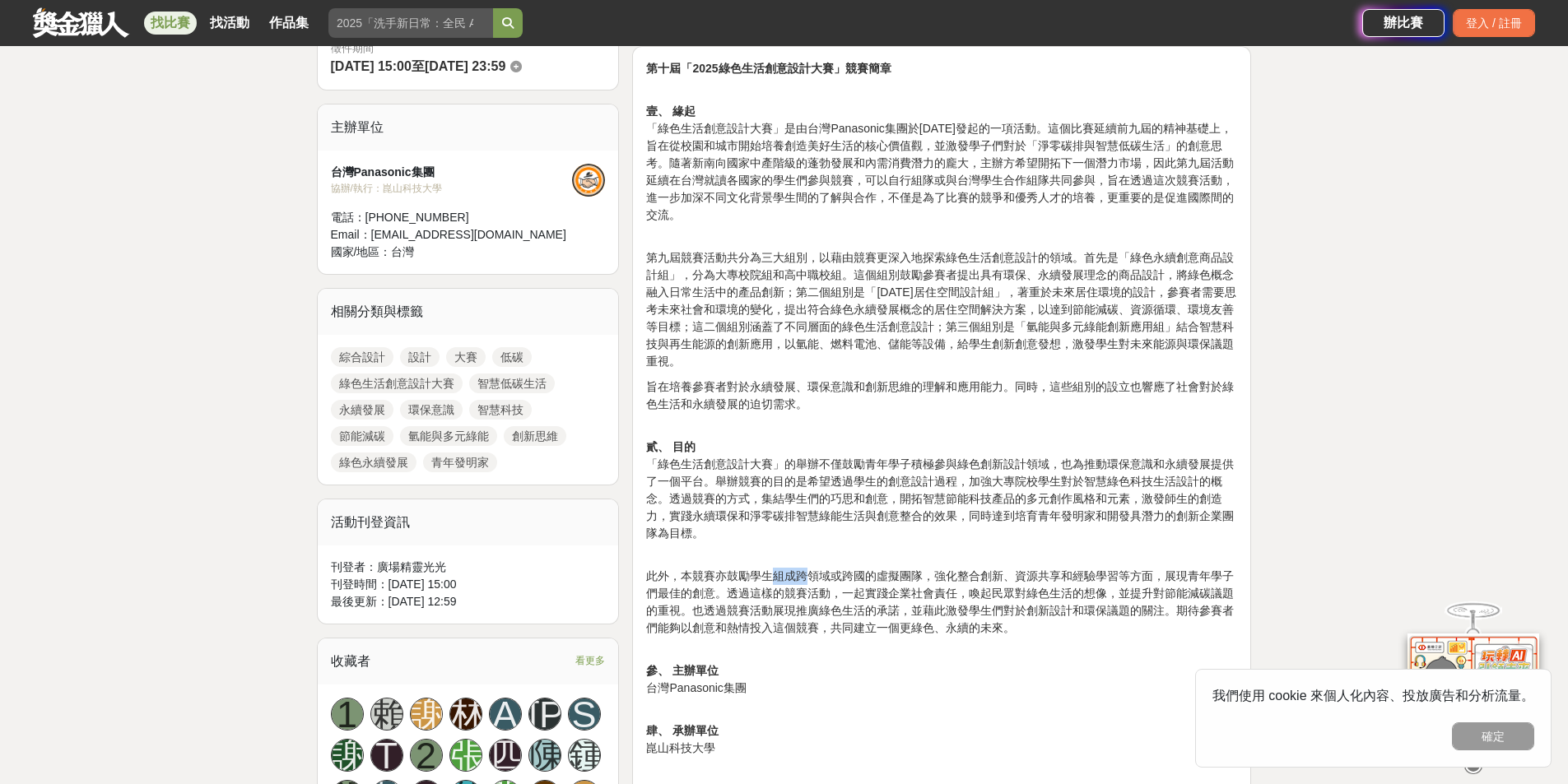
click at [841, 575] on p "此外，本競賽亦鼓勵學生組成跨領域或跨國的虛擬團隊，強化整合創新、資源共享和經驗學習等方面，展現青年學子們最佳的創意。透過這樣的競賽活動，一起實踐企業社會責任，…" at bounding box center [941, 601] width 591 height 69
drag, startPoint x: 903, startPoint y: 573, endPoint x: 996, endPoint y: 573, distance: 93.0
click at [985, 573] on p "此外，本競賽亦鼓勵學生組成跨領域或跨國的虛擬團隊，強化整合創新、資源共享和經驗學習等方面，展現青年學子們最佳的創意。透過這樣的競賽活動，一起實踐企業社會責任，…" at bounding box center [941, 601] width 591 height 69
click at [952, 579] on p "此外，本競賽亦鼓勵學生組成跨領域或跨國的虛擬團隊，強化整合創新、資源共享和經驗學習等方面，展現青年學子們最佳的創意。透過這樣的競賽活動，一起實踐企業社會責任，…" at bounding box center [941, 601] width 591 height 69
drag, startPoint x: 1010, startPoint y: 576, endPoint x: 1144, endPoint y: 568, distance: 134.2
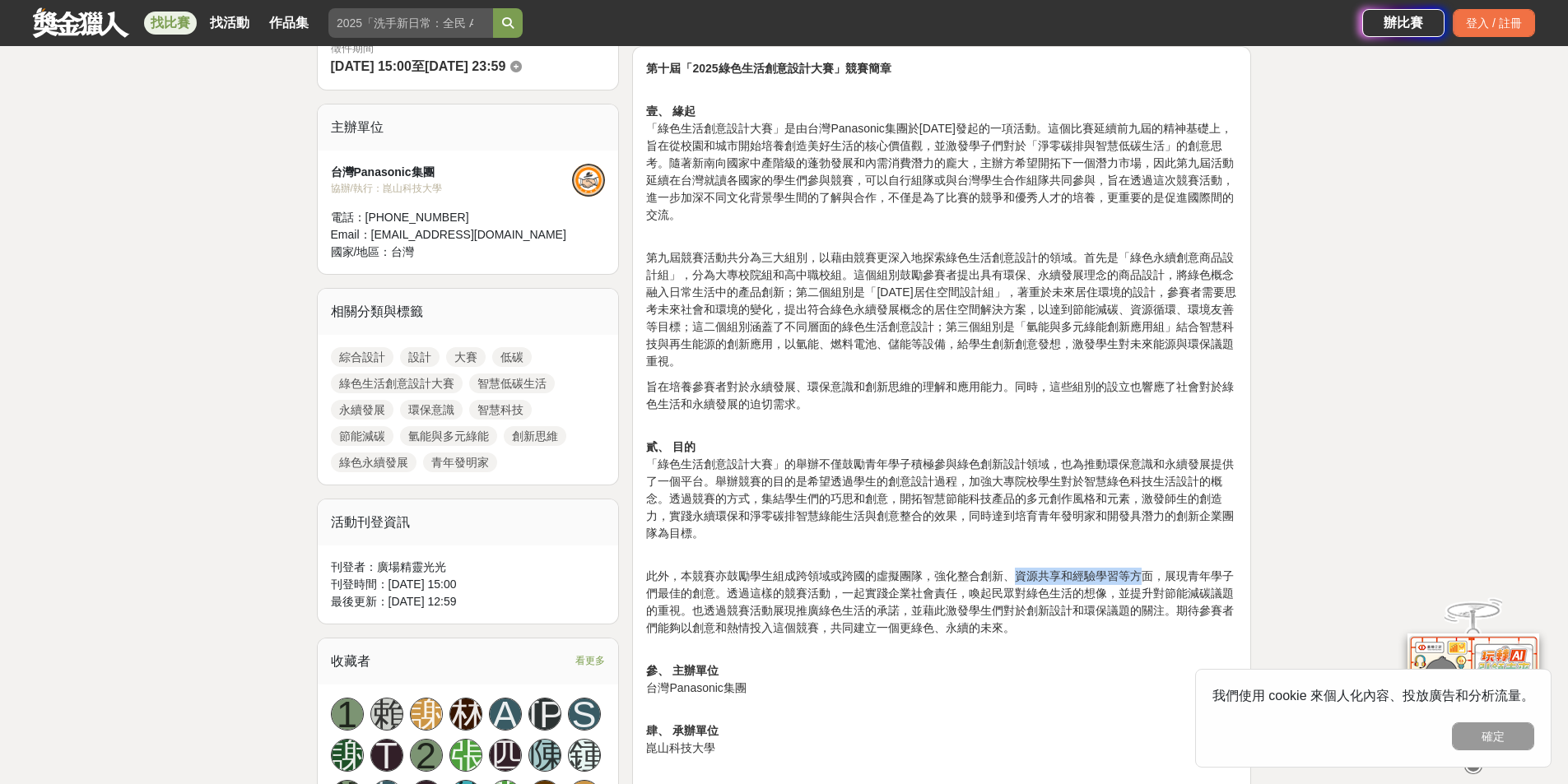
click at [1140, 568] on p "此外，本競賽亦鼓勵學生組成跨領域或跨國的虛擬團隊，強化整合創新、資源共享和經驗學習等方面，展現青年學子們最佳的創意。透過這樣的競賽活動，一起實踐企業社會責任，…" at bounding box center [941, 601] width 591 height 69
drag, startPoint x: 1163, startPoint y: 570, endPoint x: 1242, endPoint y: 586, distance: 80.6
drag
click at [752, 589] on p "此外，本競賽亦鼓勵學生組成跨領域或跨國的虛擬團隊，強化整合創新、資源共享和經驗學習等方面，展現青年學子們最佳的創意。透過這樣的競賽活動，一起實踐企業社會責任，…" at bounding box center [941, 601] width 591 height 69
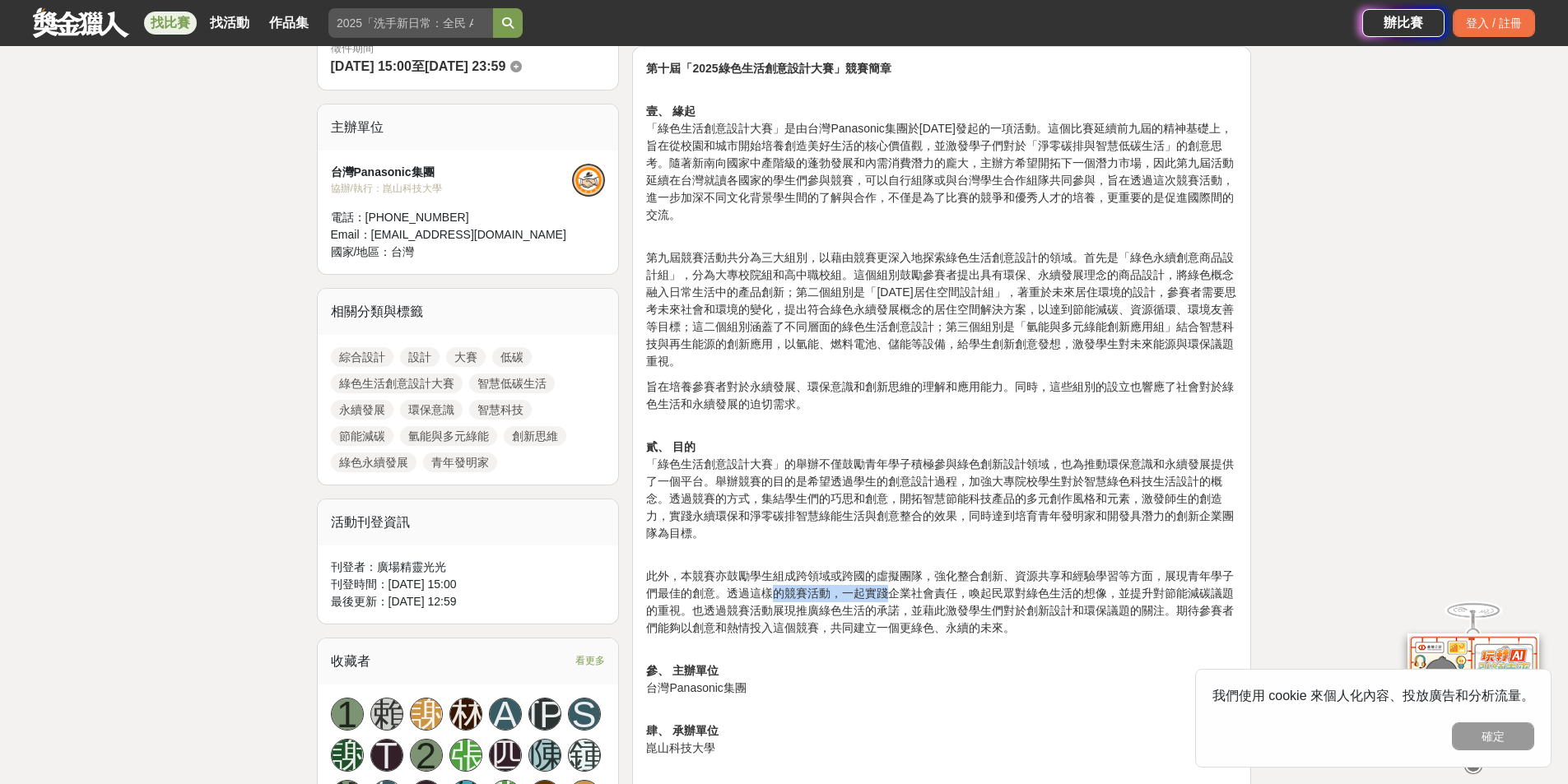
click at [921, 601] on p "此外，本競賽亦鼓勵學生組成跨領域或跨國的虛擬團隊，強化整合創新、資源共享和經驗學習等方面，展現青年學子們最佳的創意。透過這樣的競賽活動，一起實踐企業社會責任，…" at bounding box center [941, 601] width 591 height 69
click at [1017, 600] on p "此外，本競賽亦鼓勵學生組成跨領域或跨國的虛擬團隊，強化整合創新、資源共享和經驗學習等方面，展現青年學子們最佳的創意。透過這樣的競賽活動，一起實踐企業社會責任，…" at bounding box center [941, 601] width 591 height 69
click at [1197, 598] on p "此外，本競賽亦鼓勵學生組成跨領域或跨國的虛擬團隊，強化整合創新、資源共享和經驗學習等方面，展現青年學子們最佳的創意。透過這樣的競賽活動，一起實踐企業社會責任，…" at bounding box center [941, 601] width 591 height 69
click at [681, 611] on p "此外，本競賽亦鼓勵學生組成跨領域或跨國的虛擬團隊，強化整合創新、資源共享和經驗學習等方面，展現青年學子們最佳的創意。透過這樣的競賽活動，一起實踐企業社會責任，…" at bounding box center [941, 601] width 591 height 69
click at [910, 605] on p "此外，本競賽亦鼓勵學生組成跨領域或跨國的虛擬團隊，強化整合創新、資源共享和經驗學習等方面，展現青年學子們最佳的創意。透過這樣的競賽活動，一起實踐企業社會責任，…" at bounding box center [941, 601] width 591 height 69
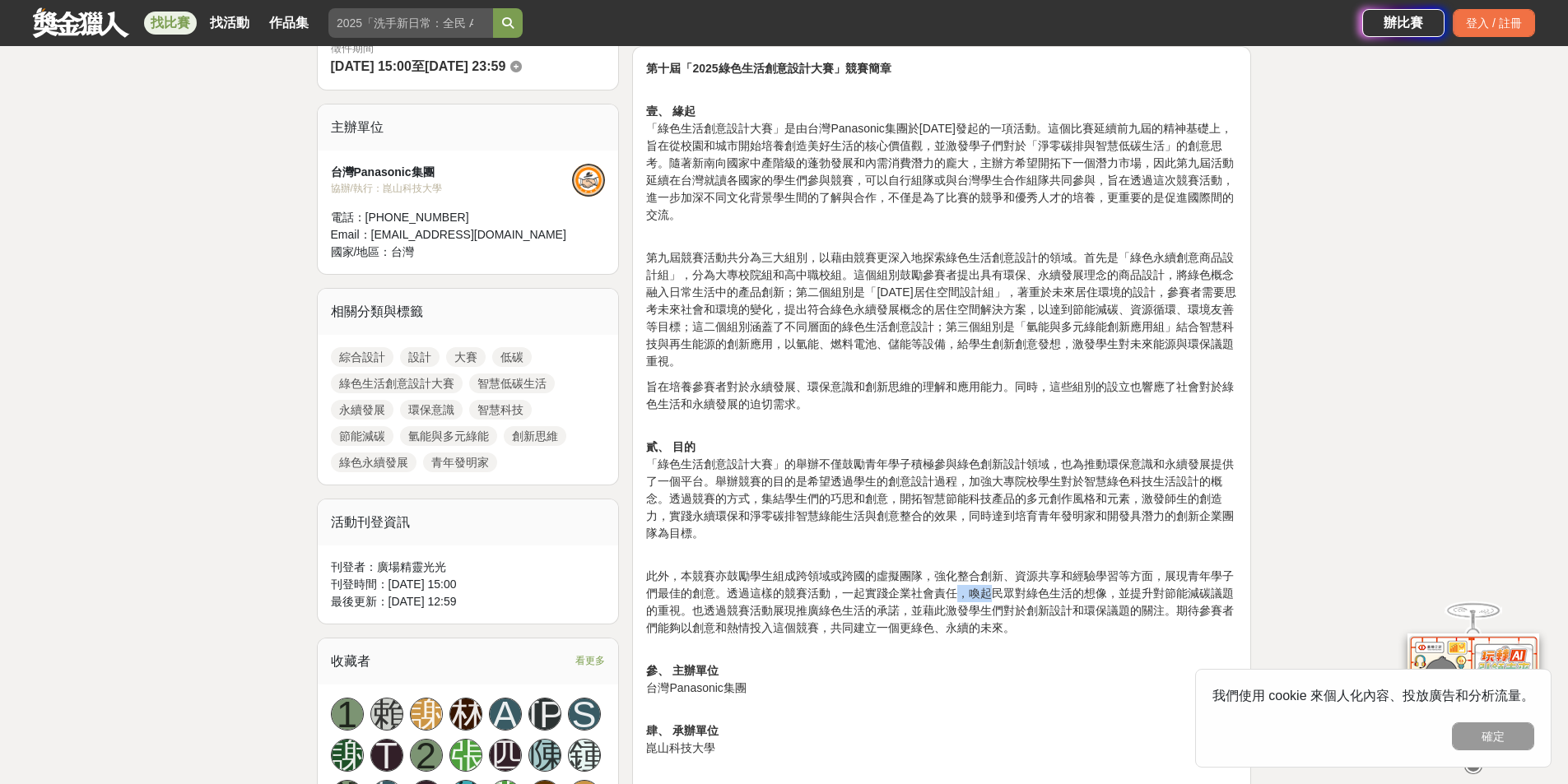
click at [1005, 600] on p "此外，本競賽亦鼓勵學生組成跨領域或跨國的虛擬團隊，強化整合創新、資源共享和經驗學習等方面，展現青年學子們最佳的創意。透過這樣的競賽活動，一起實踐企業社會責任，…" at bounding box center [941, 601] width 591 height 69
click at [1144, 611] on p "此外，本競賽亦鼓勵學生組成跨領域或跨國的虛擬團隊，強化整合創新、資源共享和經驗學習等方面，展現青年學子們最佳的創意。透過這樣的競賽活動，一起實踐企業社會責任，…" at bounding box center [941, 601] width 591 height 69
click at [1235, 620] on p "此外，本競賽亦鼓勵學生組成跨領域或跨國的虛擬團隊，強化整合創新、資源共享和經驗學習等方面，展現青年學子們最佳的創意。透過這樣的競賽活動，一起實踐企業社會責任，…" at bounding box center [941, 601] width 591 height 69
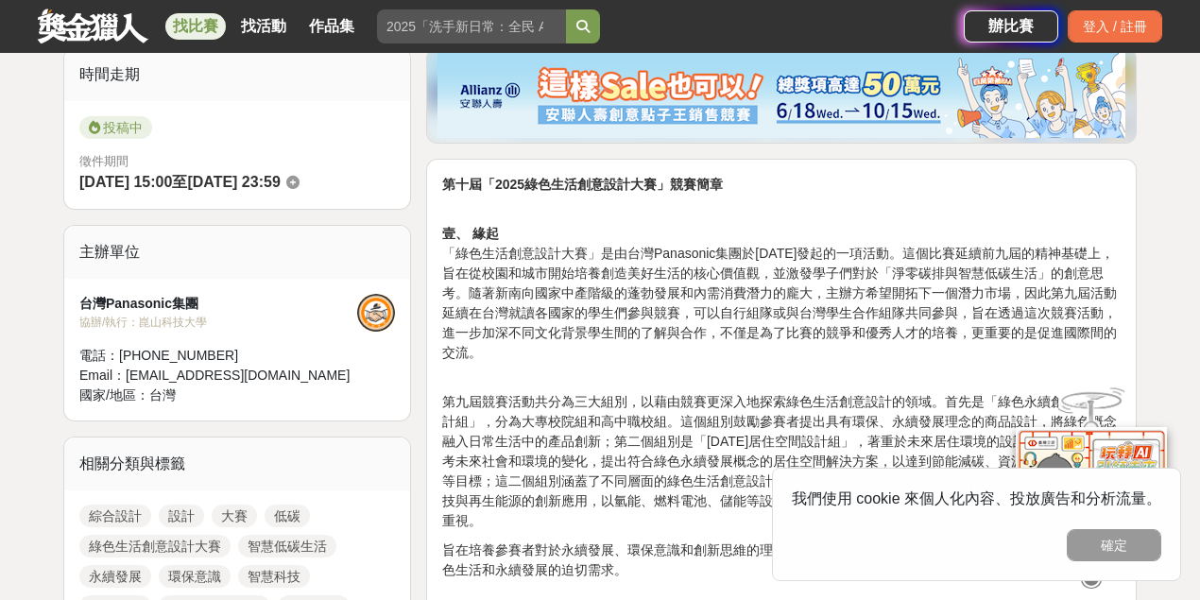
scroll to position [734, 0]
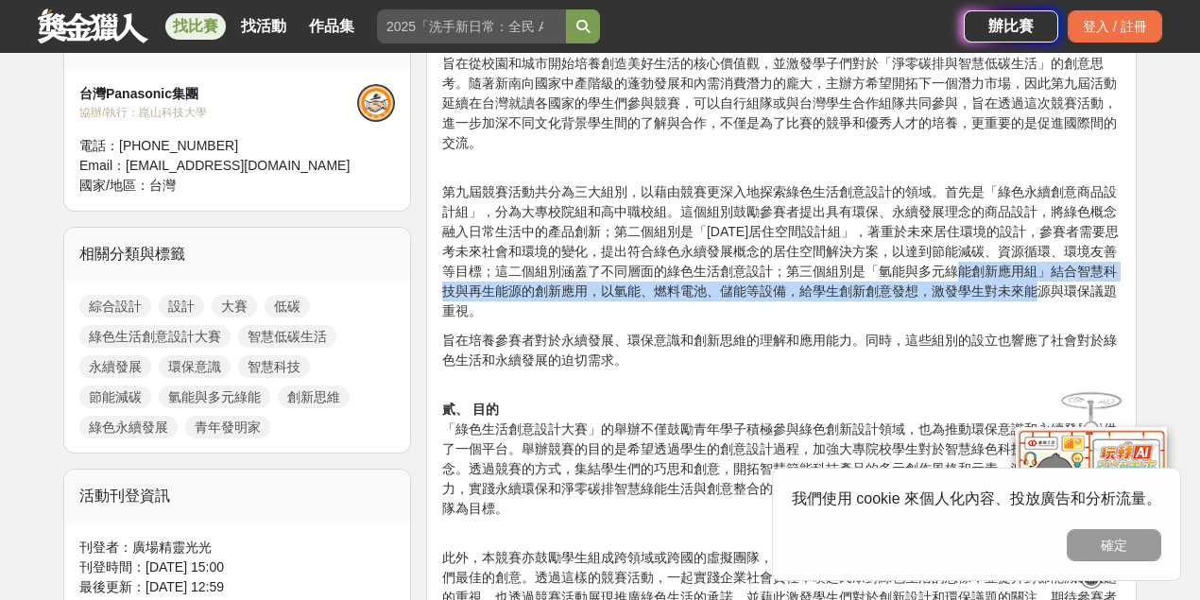
click at [847, 263] on p "第九屆競賽活動共分為三大組別，以藉由競賽更深入地探索綠色生活創意設計的領域。首先是「綠色永續創意商品設計組」，分為大專校院組和高中職校組。這個組別鼓勵參賽者提…" at bounding box center [781, 242] width 679 height 159
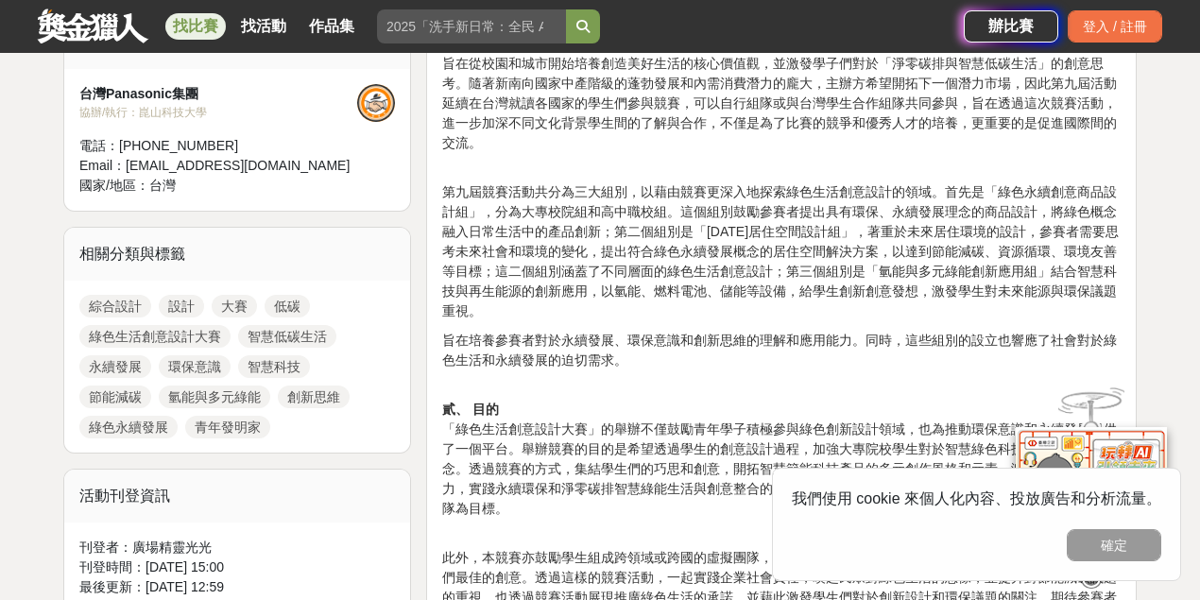
click at [781, 319] on p "第九屆競賽活動共分為三大組別，以藉由競賽更深入地探索綠色生活創意設計的領域。首先是「綠色永續創意商品設計組」，分為大專校院組和高中職校組。這個組別鼓勵參賽者提…" at bounding box center [781, 242] width 679 height 159
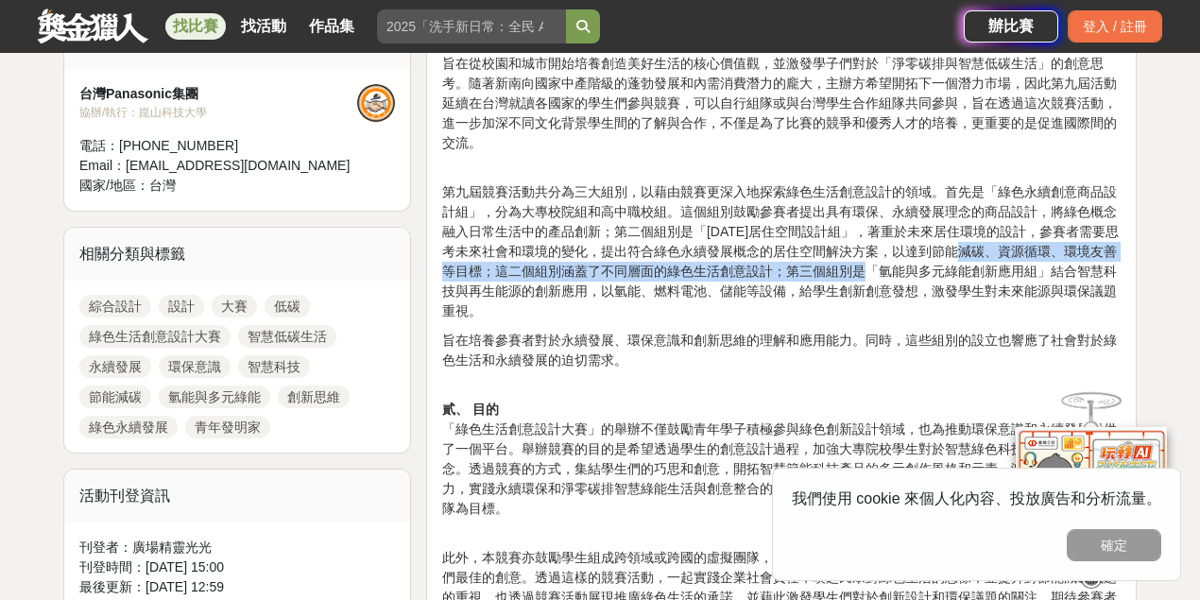
click at [964, 253] on p "第九屆競賽活動共分為三大組別，以藉由競賽更深入地探索綠色生活創意設計的領域。首先是「綠色永續創意商品設計組」，分為大專校院組和高中職校組。這個組別鼓勵參賽者提…" at bounding box center [781, 242] width 679 height 159
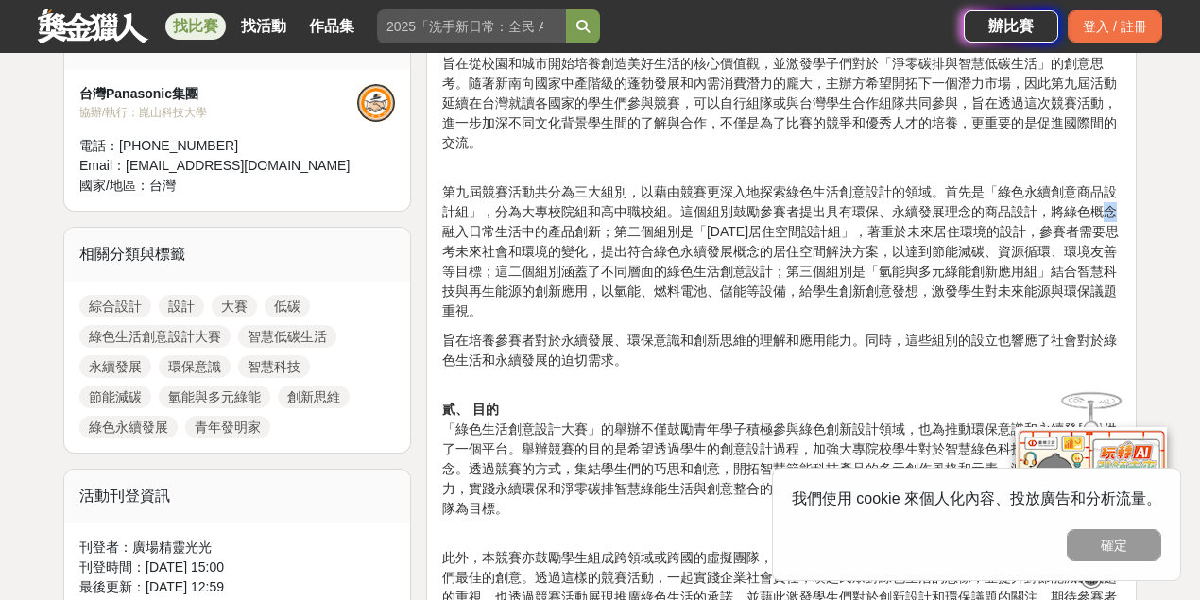
click at [1112, 219] on p "第九屆競賽活動共分為三大組別，以藉由競賽更深入地探索綠色生活創意設計的領域。首先是「綠色永續創意商品設計組」，分為大專校院組和高中職校組。這個組別鼓勵參賽者提…" at bounding box center [781, 242] width 679 height 159
click at [537, 172] on p "第九屆競賽活動共分為三大組別，以藉由競賽更深入地探索綠色生活創意設計的領域。首先是「綠色永續創意商品設計組」，分為大專校院組和高中職校組。這個組別鼓勵參賽者提…" at bounding box center [781, 242] width 679 height 159
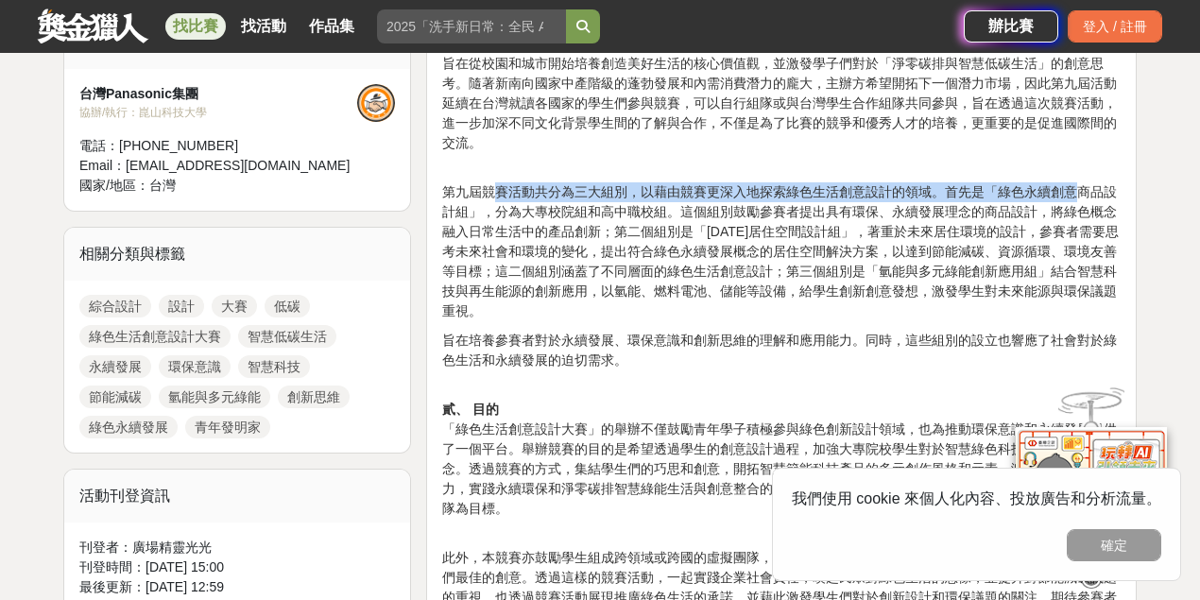
click at [1083, 193] on p "第九屆競賽活動共分為三大組別，以藉由競賽更深入地探索綠色生活創意設計的領域。首先是「綠色永續創意商品設計組」，分為大專校院組和高中職校組。這個組別鼓勵參賽者提…" at bounding box center [781, 242] width 679 height 159
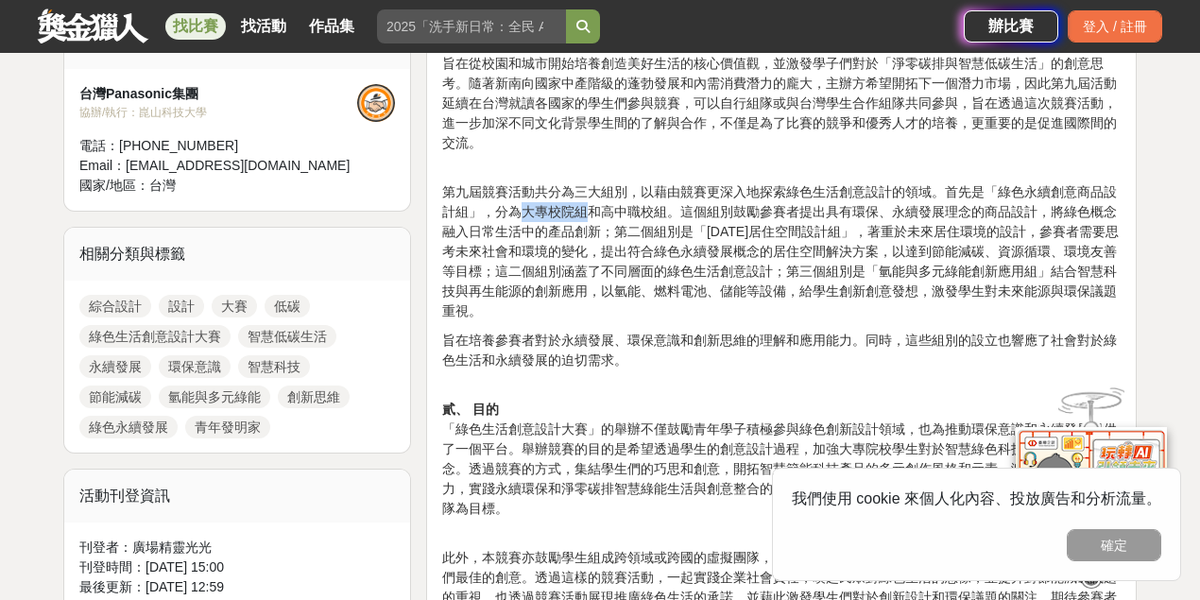
click at [607, 212] on p "第九屆競賽活動共分為三大組別，以藉由競賽更深入地探索綠色生活創意設計的領域。首先是「綠色永續創意商品設計組」，分為大專校院組和高中職校組。這個組別鼓勵參賽者提…" at bounding box center [781, 242] width 679 height 159
click at [803, 212] on p "第九屆競賽活動共分為三大組別，以藉由競賽更深入地探索綠色生活創意設計的領域。首先是「綠色永續創意商品設計組」，分為大專校院組和高中職校組。這個組別鼓勵參賽者提…" at bounding box center [781, 242] width 679 height 159
click at [781, 226] on p "第九屆競賽活動共分為三大組別，以藉由競賽更深入地探索綠色生活創意設計的領域。首先是「綠色永續創意商品設計組」，分為大專校院組和高中職校組。這個組別鼓勵參賽者提…" at bounding box center [781, 242] width 679 height 159
click at [613, 217] on p "第九屆競賽活動共分為三大組別，以藉由競賽更深入地探索綠色生活創意設計的領域。首先是「綠色永續創意商品設計組」，分為大專校院組和高中職校組。這個組別鼓勵參賽者提…" at bounding box center [781, 242] width 679 height 159
click at [791, 224] on p "第九屆競賽活動共分為三大組別，以藉由競賽更深入地探索綠色生活創意設計的領域。首先是「綠色永續創意商品設計組」，分為大專校院組和高中職校組。這個組別鼓勵參賽者提…" at bounding box center [781, 242] width 679 height 159
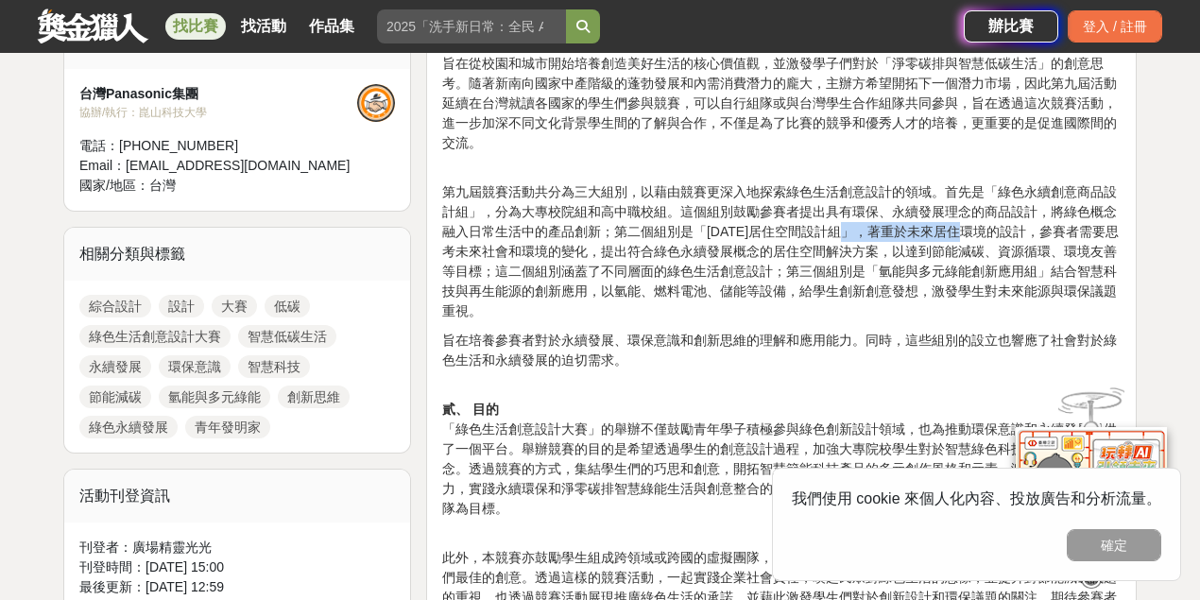
click at [967, 233] on p "第九屆競賽活動共分為三大組別，以藉由競賽更深入地探索綠色生活創意設計的領域。首先是「綠色永續創意商品設計組」，分為大專校院組和高中職校組。這個組別鼓勵參賽者提…" at bounding box center [781, 242] width 679 height 159
click at [751, 246] on p "第九屆競賽活動共分為三大組別，以藉由競賽更深入地探索綠色生活創意設計的領域。首先是「綠色永續創意商品設計組」，分為大專校院組和高中職校組。這個組別鼓勵參賽者提…" at bounding box center [781, 242] width 679 height 159
click at [939, 246] on p "第九屆競賽活動共分為三大組別，以藉由競賽更深入地探索綠色生活創意設計的領域。首先是「綠色永續創意商品設計組」，分為大專校院組和高中職校組。這個組別鼓勵參賽者提…" at bounding box center [781, 242] width 679 height 159
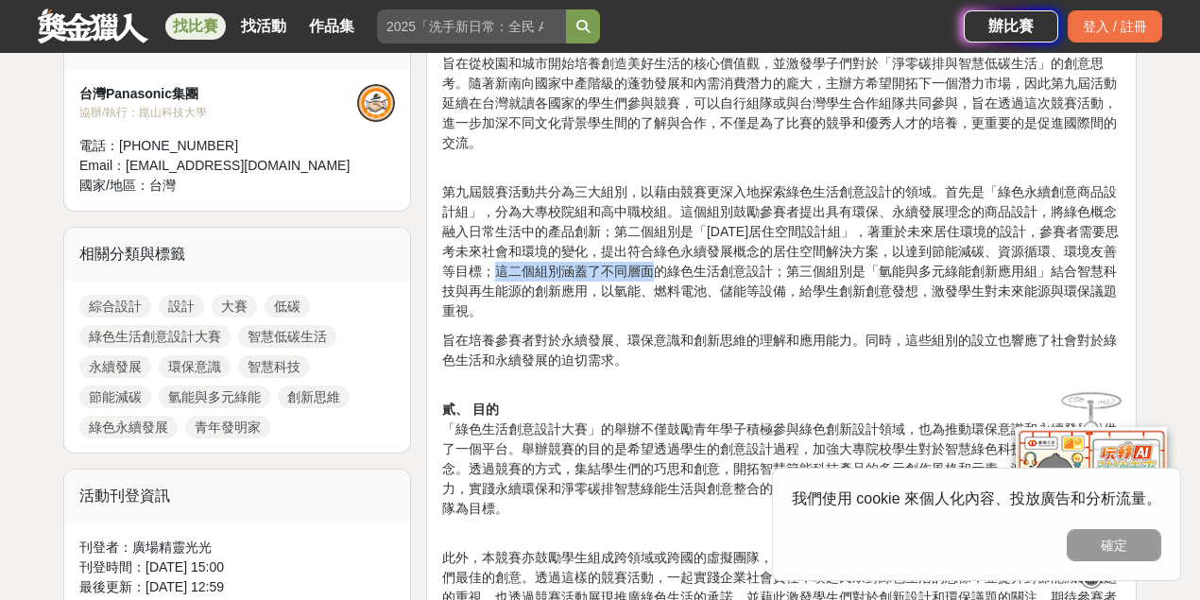
click at [665, 260] on p "第九屆競賽活動共分為三大組別，以藉由競賽更深入地探索綠色生活創意設計的領域。首先是「綠色永續創意商品設計組」，分為大專校院組和高中職校組。這個組別鼓勵參賽者提…" at bounding box center [781, 242] width 679 height 159
click at [913, 266] on p "第九屆競賽活動共分為三大組別，以藉由競賽更深入地探索綠色生活創意設計的領域。首先是「綠色永續創意商品設計組」，分為大專校院組和高中職校組。這個組別鼓勵參賽者提…" at bounding box center [781, 242] width 679 height 159
click at [858, 270] on p "第九屆競賽活動共分為三大組別，以藉由競賽更深入地探索綠色生活創意設計的領域。首先是「綠色永續創意商品設計組」，分為大專校院組和高中職校組。這個組別鼓勵參賽者提…" at bounding box center [781, 242] width 679 height 159
click at [884, 270] on p "第九屆競賽活動共分為三大組別，以藉由競賽更深入地探索綠色生活創意設計的領域。首先是「綠色永續創意商品設計組」，分為大專校院組和高中職校組。這個組別鼓勵參賽者提…" at bounding box center [781, 242] width 679 height 159
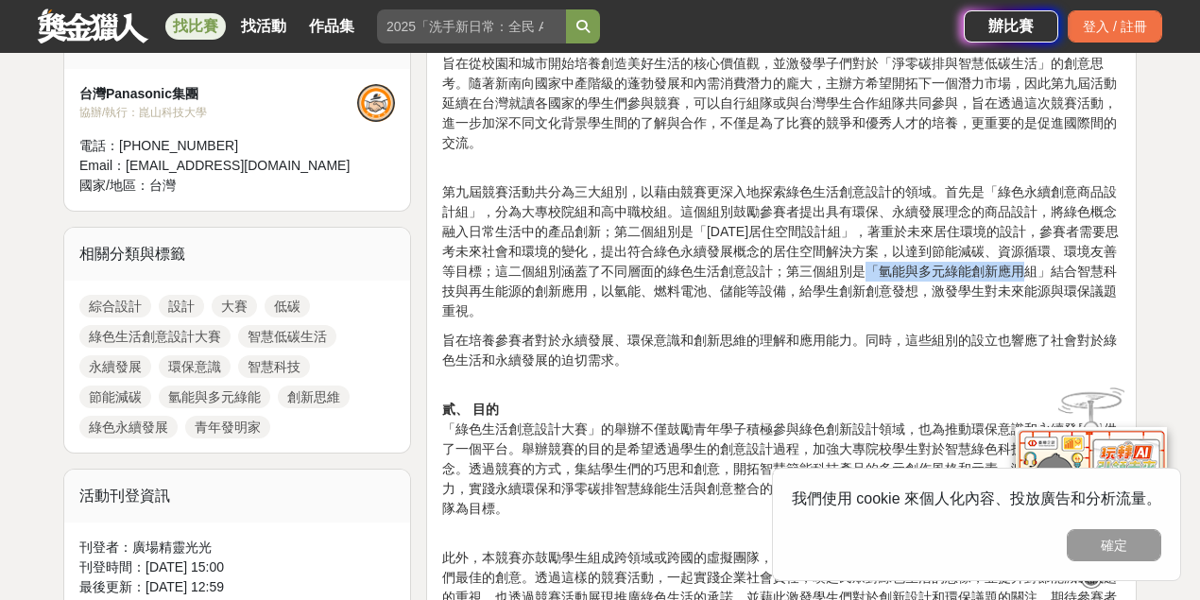
drag, startPoint x: 880, startPoint y: 271, endPoint x: 1040, endPoint y: 270, distance: 159.7
click at [1040, 270] on p "第九屆競賽活動共分為三大組別，以藉由競賽更深入地探索綠色生活創意設計的領域。首先是「綠色永續創意商品設計組」，分為大專校院組和高中職校組。這個組別鼓勵參賽者提…" at bounding box center [781, 242] width 679 height 159
click at [1121, 272] on p "第九屆競賽活動共分為三大組別，以藉由競賽更深入地探索綠色生活創意設計的領域。首先是「綠色永續創意商品設計組」，分為大專校院組和高中職校組。這個組別鼓勵參賽者提…" at bounding box center [781, 242] width 679 height 159
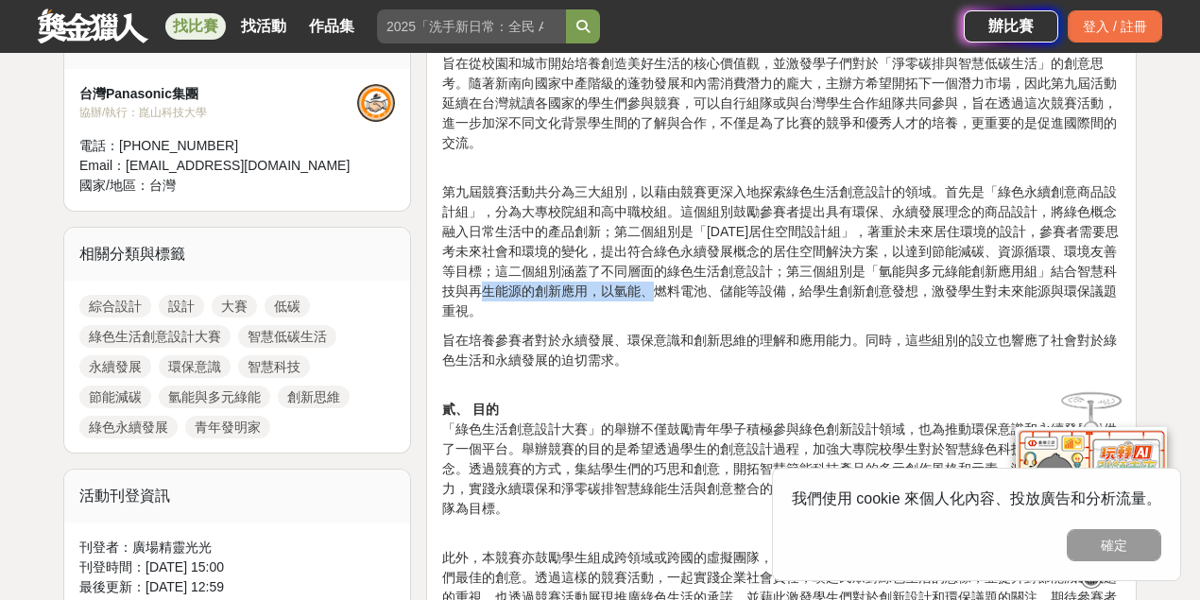
click at [685, 290] on p "第九屆競賽活動共分為三大組別，以藉由競賽更深入地探索綠色生活創意設計的領域。首先是「綠色永續創意商品設計組」，分為大專校院組和高中職校組。這個組別鼓勵參賽者提…" at bounding box center [781, 242] width 679 height 159
click at [601, 291] on p "第九屆競賽活動共分為三大組別，以藉由競賽更深入地探索綠色生活創意設計的領域。首先是「綠色永續創意商品設計組」，分為大專校院組和高中職校組。這個組別鼓勵參賽者提…" at bounding box center [781, 242] width 679 height 159
click at [699, 289] on p "第九屆競賽活動共分為三大組別，以藉由競賽更深入地探索綠色生活創意設計的領域。首先是「綠色永續創意商品設計組」，分為大專校院組和高中職校組。這個組別鼓勵參賽者提…" at bounding box center [781, 242] width 679 height 159
click at [802, 289] on p "第九屆競賽活動共分為三大組別，以藉由競賽更深入地探索綠色生活創意設計的領域。首先是「綠色永續創意商品設計組」，分為大專校院組和高中職校組。這個組別鼓勵參賽者提…" at bounding box center [781, 242] width 679 height 159
click at [924, 287] on p "第九屆競賽活動共分為三大組別，以藉由競賽更深入地探索綠色生活創意設計的領域。首先是「綠色永續創意商品設計組」，分為大專校院組和高中職校組。這個組別鼓勵參賽者提…" at bounding box center [781, 242] width 679 height 159
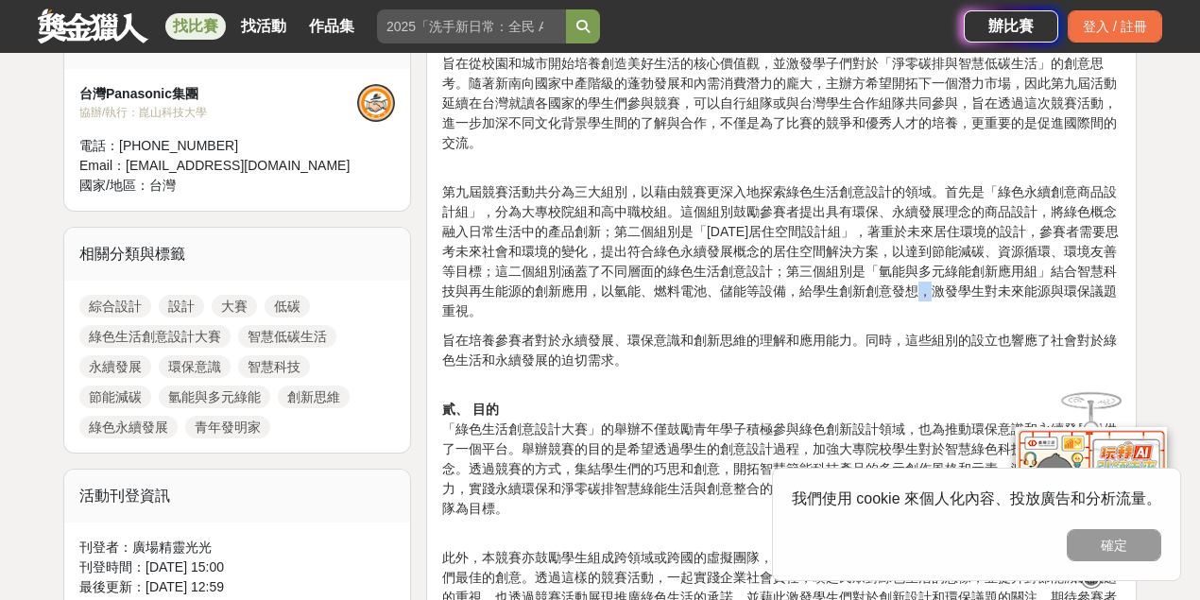
click at [943, 285] on p "第九屆競賽活動共分為三大組別，以藉由競賽更深入地探索綠色生活創意設計的領域。首先是「綠色永續創意商品設計組」，分為大專校院組和高中職校組。這個組別鼓勵參賽者提…" at bounding box center [781, 242] width 679 height 159
click at [968, 287] on p "第九屆競賽活動共分為三大組別，以藉由競賽更深入地探索綠色生活創意設計的領域。首先是「綠色永續創意商品設計組」，分為大專校院組和高中職校組。這個組別鼓勵參賽者提…" at bounding box center [781, 242] width 679 height 159
drag, startPoint x: 1096, startPoint y: 296, endPoint x: 1132, endPoint y: 293, distance: 36.0
click at [870, 311] on p "第九屆競賽活動共分為三大組別，以藉由競賽更深入地探索綠色生活創意設計的領域。首先是「綠色永續創意商品設計組」，分為大專校院組和高中職校組。這個組別鼓勵參賽者提…" at bounding box center [781, 242] width 679 height 159
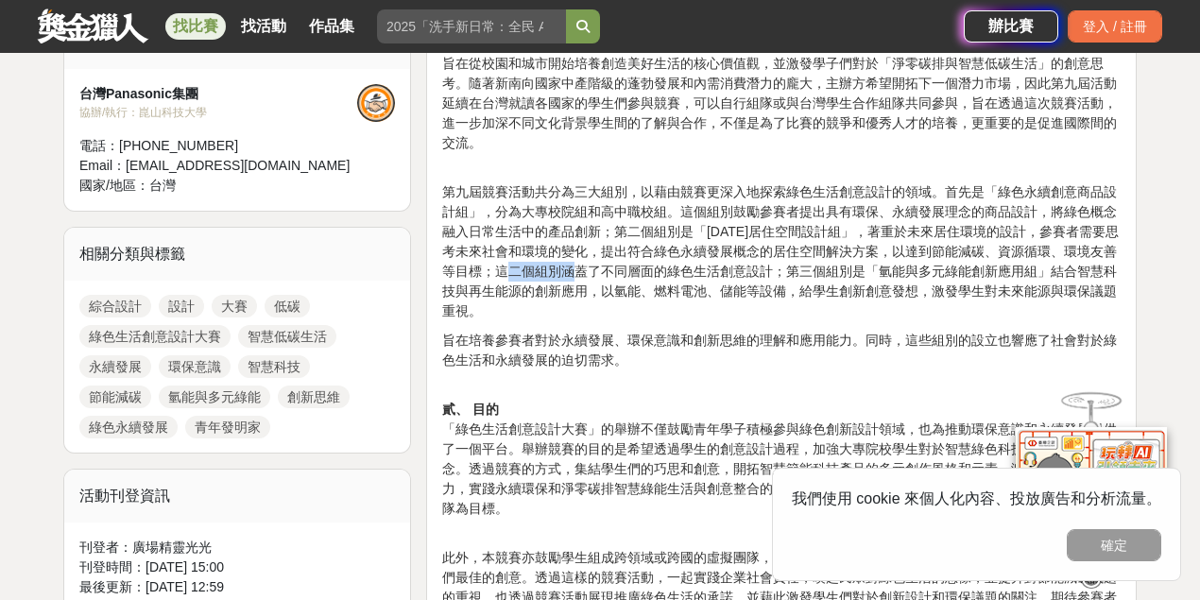
click at [596, 265] on p "第九屆競賽活動共分為三大組別，以藉由競賽更深入地探索綠色生活創意設計的領域。首先是「綠色永續創意商品設計組」，分為大專校院組和高中職校組。這個組別鼓勵參賽者提…" at bounding box center [781, 242] width 679 height 159
click at [529, 204] on p "第九屆競賽活動共分為三大組別，以藉由競賽更深入地探索綠色生活創意設計的領域。首先是「綠色永續創意商品設計組」，分為大專校院組和高中職校組。這個組別鼓勵參賽者提…" at bounding box center [781, 242] width 679 height 159
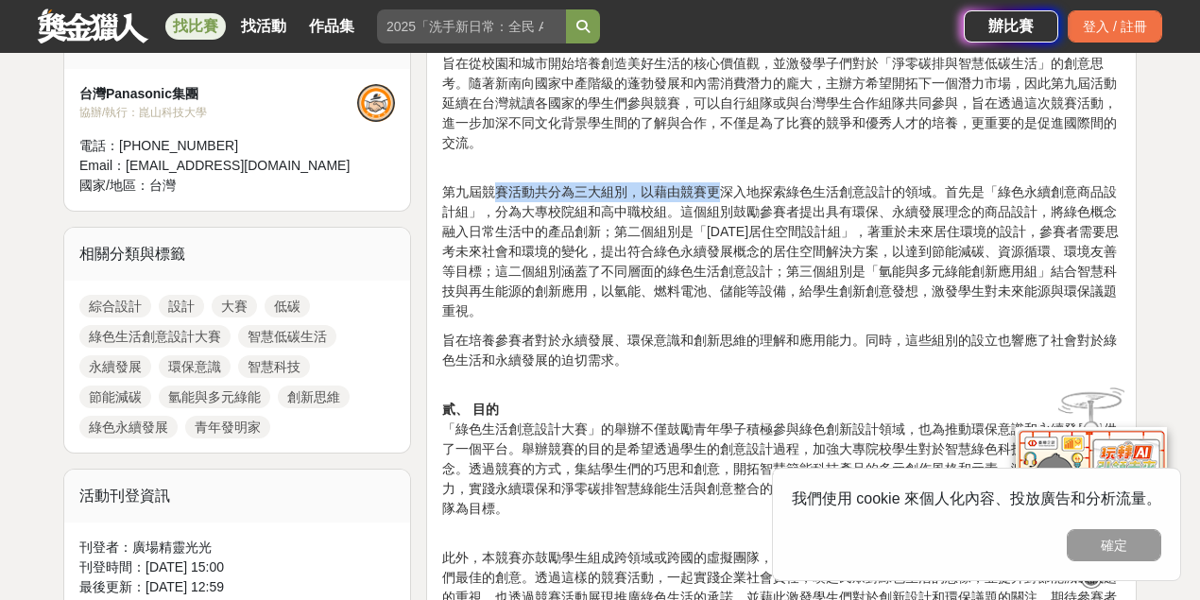
click at [741, 193] on p "第九屆競賽活動共分為三大組別，以藉由競賽更深入地探索綠色生活創意設計的領域。首先是「綠色永續創意商品設計組」，分為大專校院組和高中職校組。這個組別鼓勵參賽者提…" at bounding box center [781, 242] width 679 height 159
click at [740, 211] on p "第九屆競賽活動共分為三大組別，以藉由競賽更深入地探索綠色生活創意設計的領域。首先是「綠色永續創意商品設計組」，分為大專校院組和高中職校組。這個組別鼓勵參賽者提…" at bounding box center [781, 242] width 679 height 159
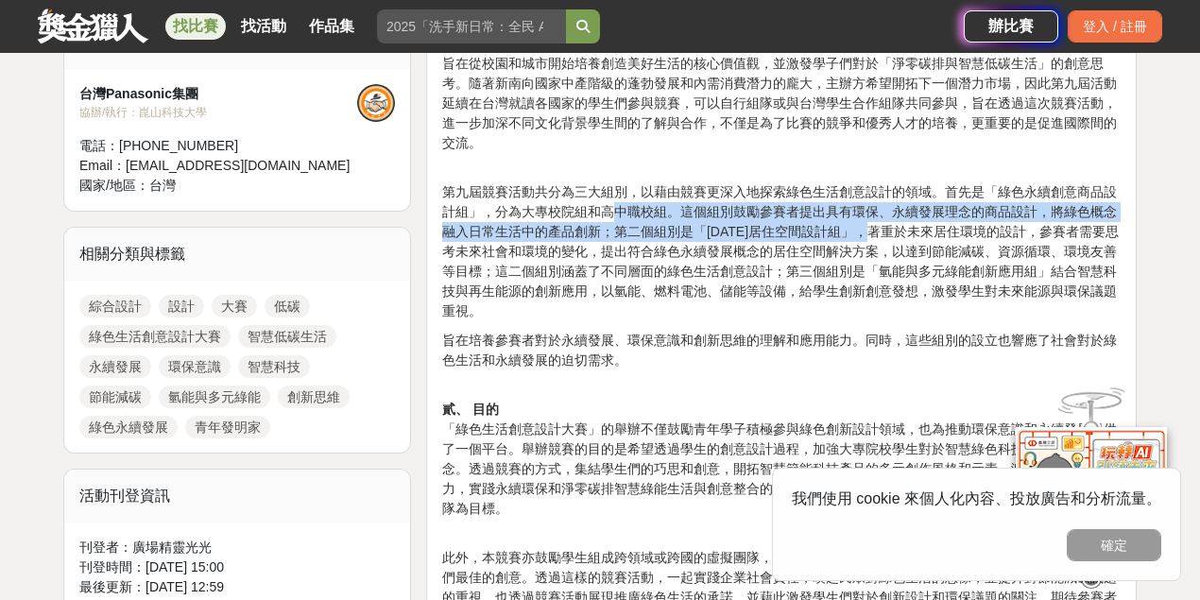
click at [894, 219] on p "第九屆競賽活動共分為三大組別，以藉由競賽更深入地探索綠色生活創意設計的領域。首先是「綠色永續創意商品設計組」，分為大專校院組和高中職校組。這個組別鼓勵參賽者提…" at bounding box center [781, 242] width 679 height 159
click at [771, 235] on p "第九屆競賽活動共分為三大組別，以藉由競賽更深入地探索綠色生活創意設計的領域。首先是「綠色永續創意商品設計組」，分為大專校院組和高中職校組。這個組別鼓勵參賽者提…" at bounding box center [781, 242] width 679 height 159
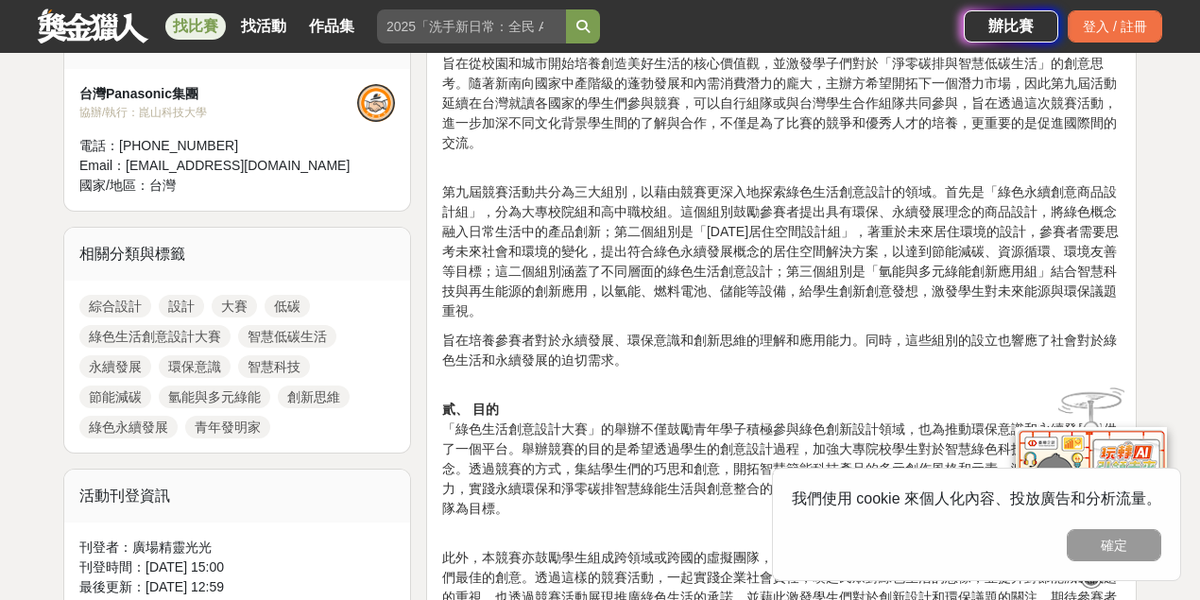
click at [811, 193] on p "第九屆競賽活動共分為三大組別，以藉由競賽更深入地探索綠色生活創意設計的領域。首先是「綠色永續創意商品設計組」，分為大專校院組和高中職校組。這個組別鼓勵參賽者提…" at bounding box center [781, 242] width 679 height 159
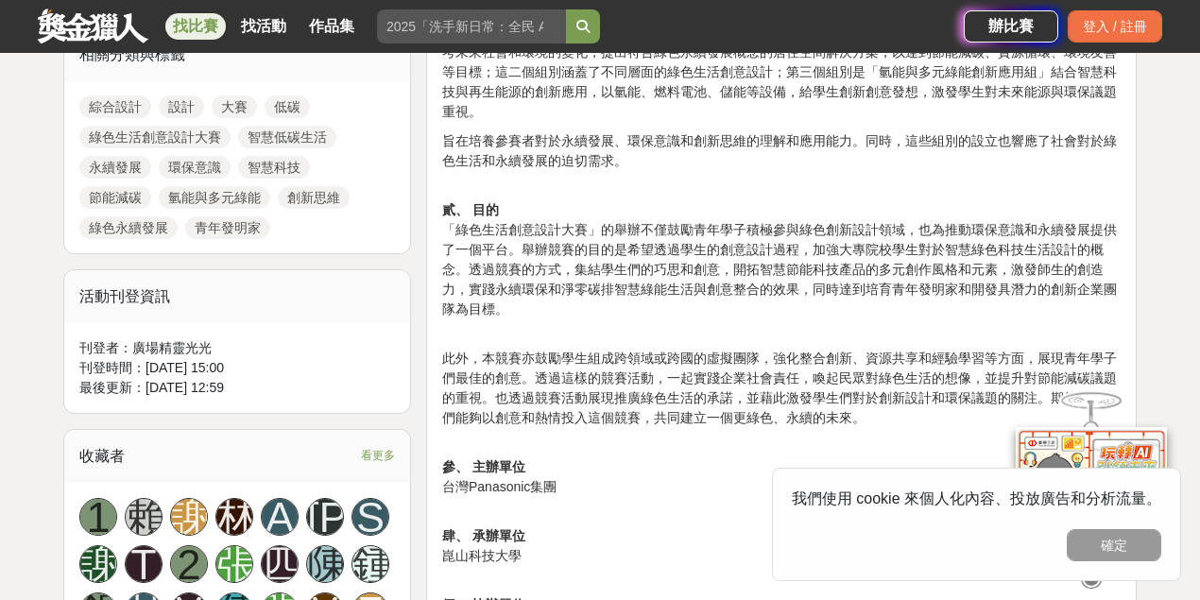
scroll to position [944, 0]
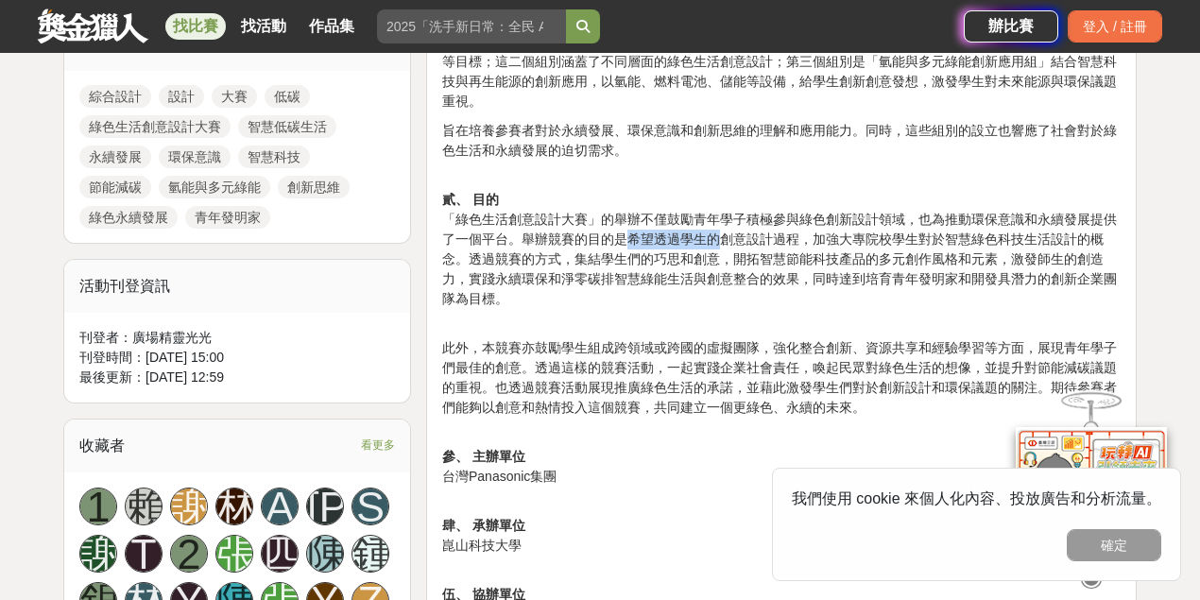
drag, startPoint x: 630, startPoint y: 244, endPoint x: 771, endPoint y: 245, distance: 141.8
click at [739, 245] on p "貳、 目的 「綠色生活創意設計大賽」的舉辦不僅鼓勵青年學子積極參與綠色創新設計領域，也為推動環保意識和永續發展提供了一個平台。舉辦競賽的目的是希望透過學生的創…" at bounding box center [781, 249] width 679 height 159
click at [817, 287] on p "貳、 目的 「綠色生活創意設計大賽」的舉辦不僅鼓勵青年學子積極參與綠色創新設計領域，也為推動環保意識和永續發展提供了一個平台。舉辦競賽的目的是希望透過學生的創…" at bounding box center [781, 249] width 679 height 159
drag, startPoint x: 894, startPoint y: 279, endPoint x: 950, endPoint y: 279, distance: 55.8
click at [950, 279] on p "貳、 目的 「綠色生活創意設計大賽」的舉辦不僅鼓勵青年學子積極參與綠色創新設計領域，也為推動環保意識和永續發展提供了一個平台。舉辦競賽的目的是希望透過學生的創…" at bounding box center [781, 249] width 679 height 159
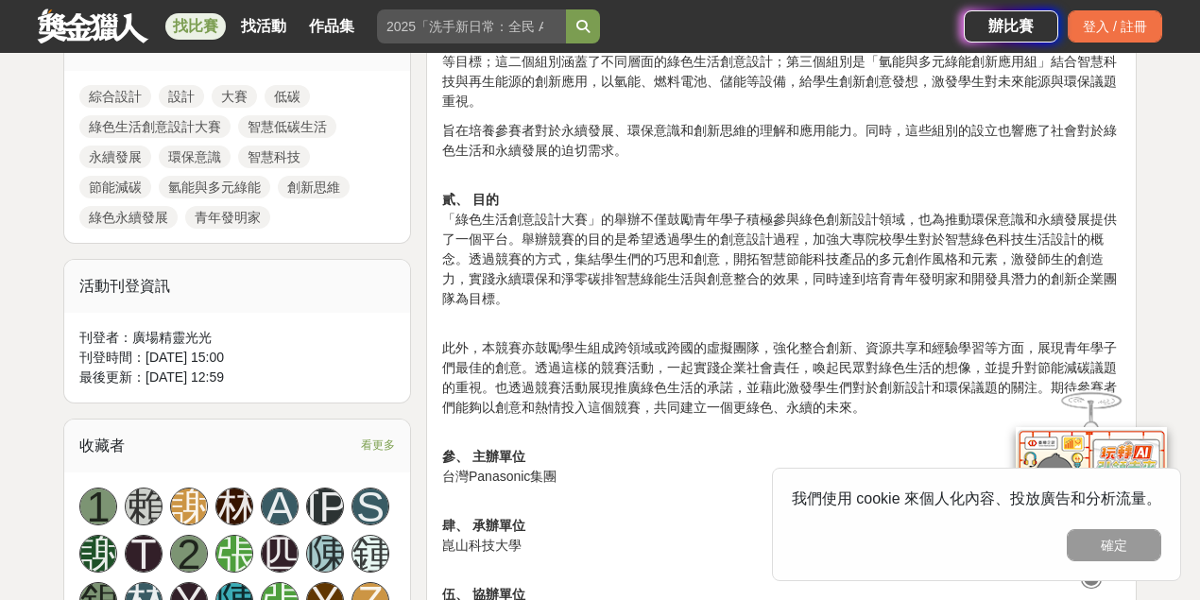
drag, startPoint x: 796, startPoint y: 187, endPoint x: 699, endPoint y: 187, distance: 96.4
click at [773, 187] on p "貳、 目的 「綠色生活創意設計大賽」的舉辦不僅鼓勵青年學子積極參與綠色創新設計領域，也為推動環保意識和永續發展提供了一個平台。舉辦競賽的目的是希望透過學生的創…" at bounding box center [781, 249] width 679 height 159
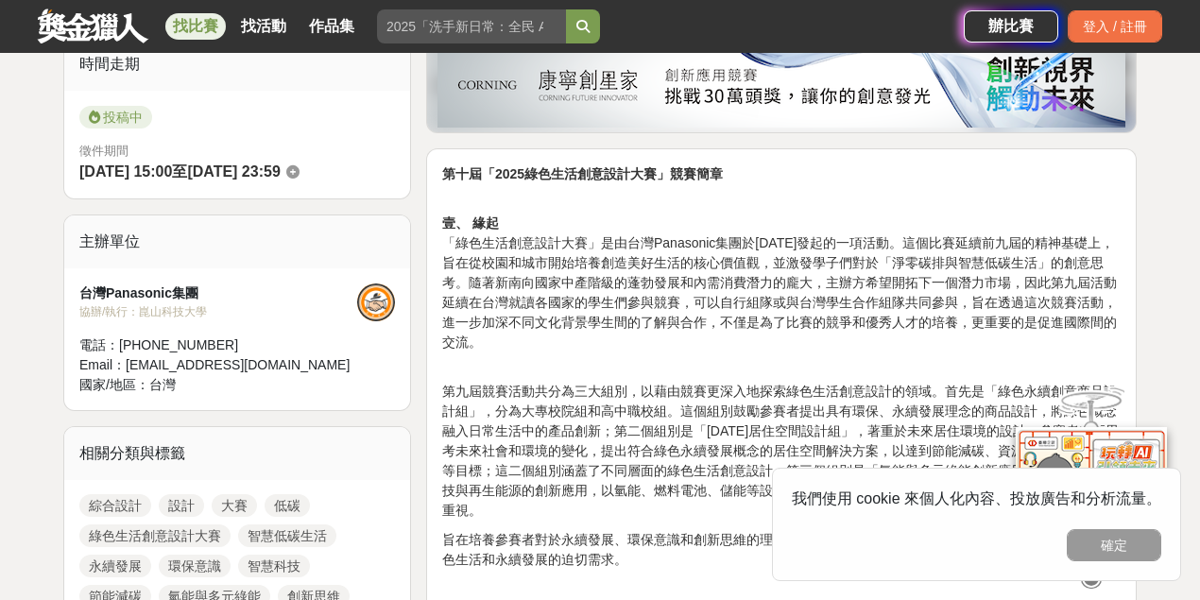
scroll to position [525, 0]
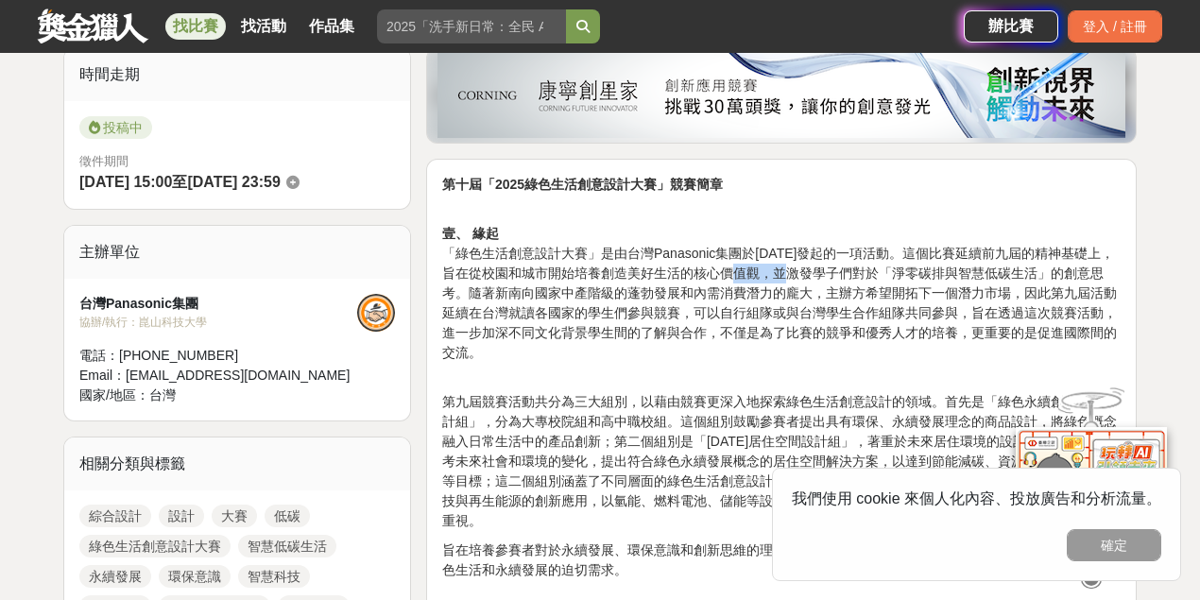
drag, startPoint x: 740, startPoint y: 278, endPoint x: 824, endPoint y: 284, distance: 84.3
click at [824, 284] on p "壹、 緣起 「綠色生活創意設計大賽」是由台灣Panasonic集團於[DATE]發起的一項活動。這個比賽延續前九屆的精神基礎上，旨在從校園和城市開始培養創造美…" at bounding box center [781, 283] width 679 height 159
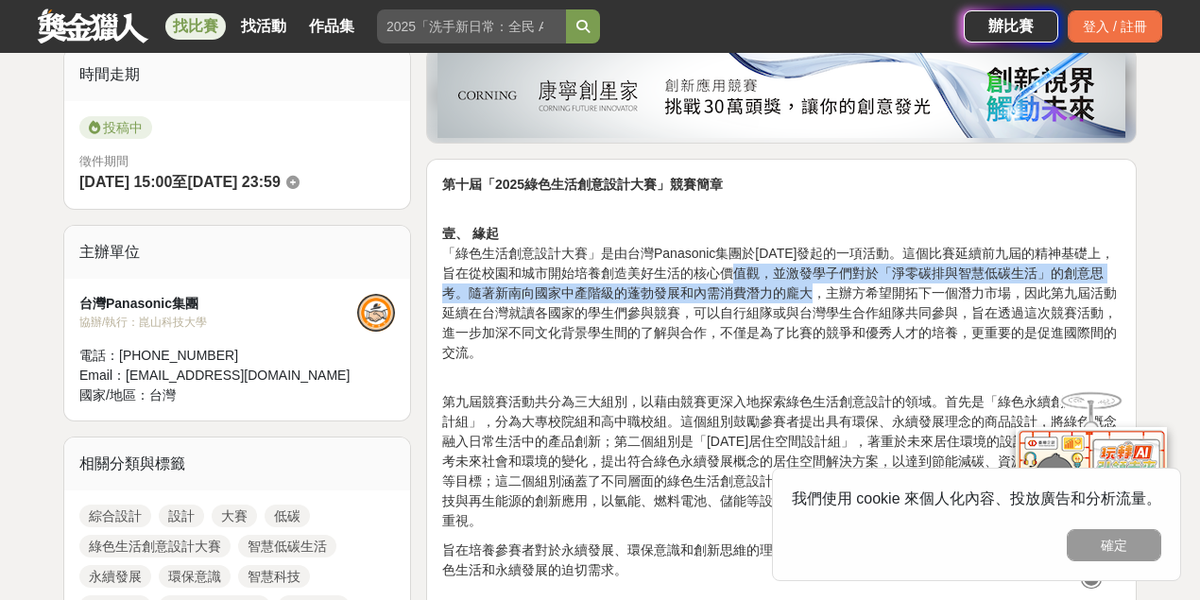
scroll to position [734, 0]
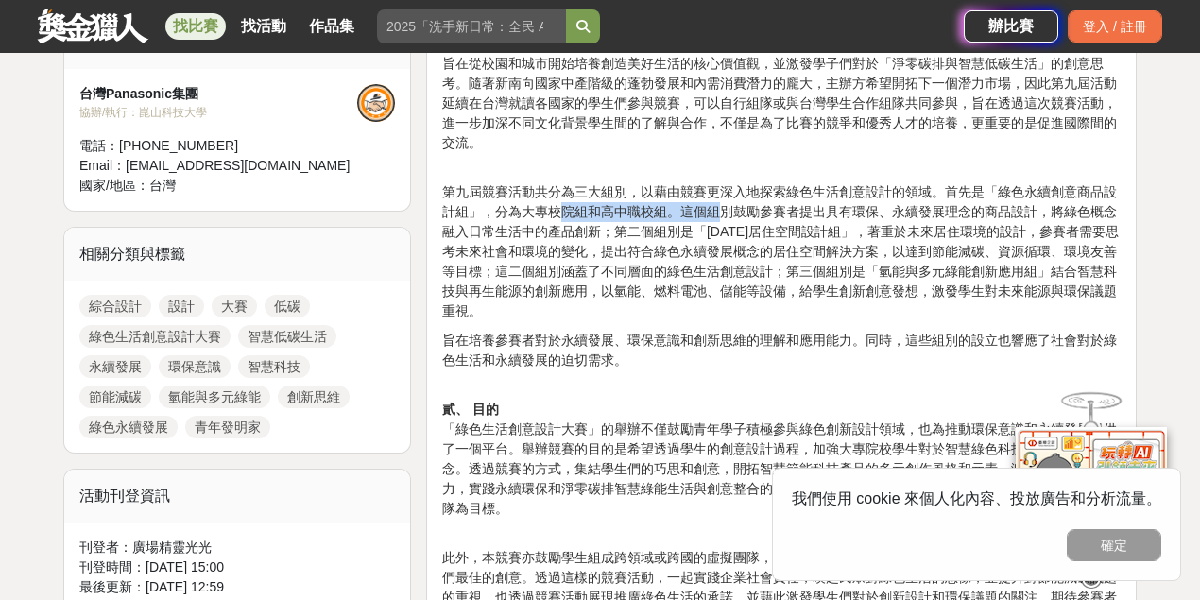
click at [761, 221] on p "第九屆競賽活動共分為三大組別，以藉由競賽更深入地探索綠色生活創意設計的領域。首先是「綠色永續創意商品設計組」，分為大專校院組和高中職校組。這個組別鼓勵參賽者提…" at bounding box center [781, 242] width 679 height 159
drag, startPoint x: 742, startPoint y: 250, endPoint x: 853, endPoint y: 233, distance: 111.9
click at [786, 242] on p "第九屆競賽活動共分為三大組別，以藉由競賽更深入地探索綠色生活創意設計的領域。首先是「綠色永續創意商品設計組」，分為大專校院組和高中職校組。這個組別鼓勵參賽者提…" at bounding box center [781, 242] width 679 height 159
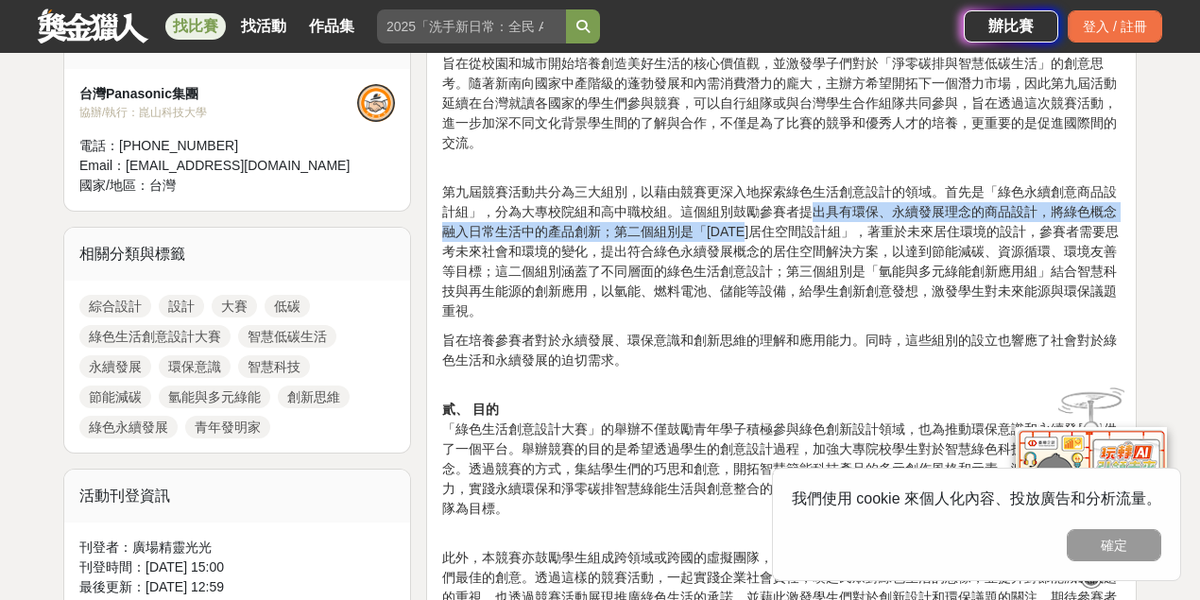
drag, startPoint x: 811, startPoint y: 213, endPoint x: 897, endPoint y: 212, distance: 86.0
click at [851, 210] on p "第九屆競賽活動共分為三大組別，以藉由競賽更深入地探索綠色生活創意設計的領域。首先是「綠色永續創意商品設計組」，分為大專校院組和高中職校組。這個組別鼓勵參賽者提…" at bounding box center [781, 242] width 679 height 159
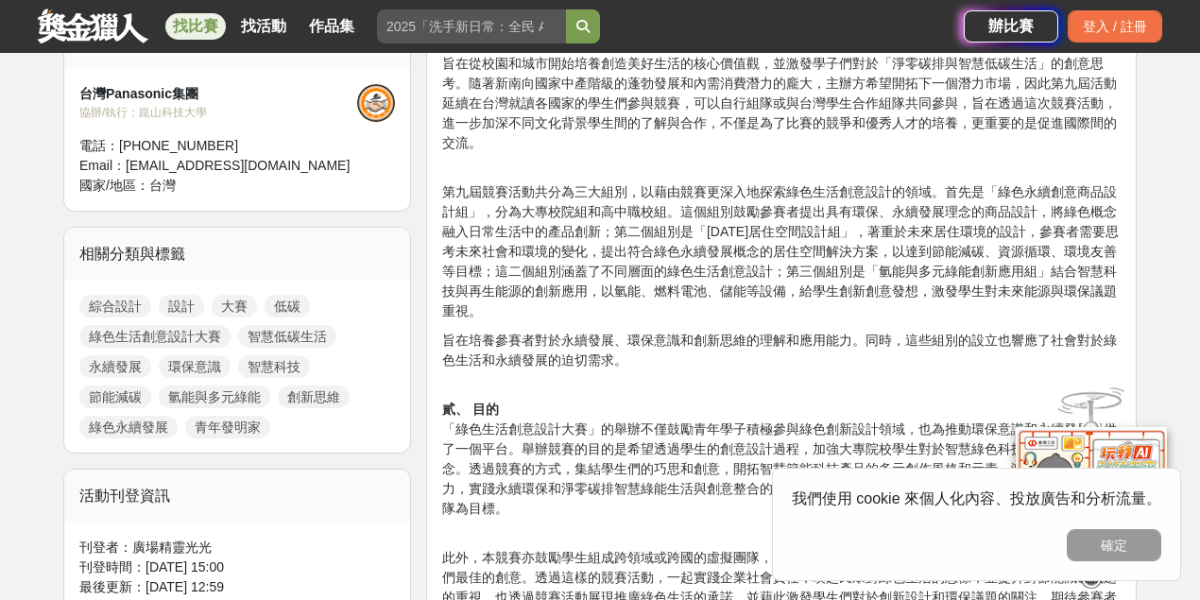
click at [664, 424] on p "貳、 目的 「綠色生活創意設計大賽」的舉辦不僅鼓勵青年學子積極參與綠色創新設計領域，也為推動環保意識和永續發展提供了一個平台。舉辦競賽的目的是希望透過學生的創…" at bounding box center [781, 459] width 679 height 159
